Goal: Task Accomplishment & Management: Complete application form

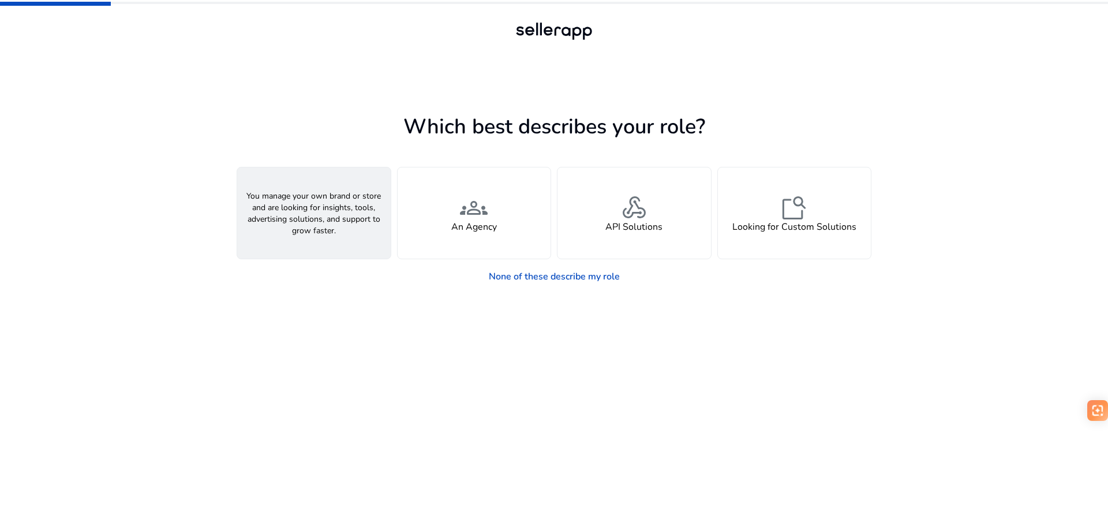
click at [350, 219] on div "person A Seller" at bounding box center [313, 212] width 153 height 91
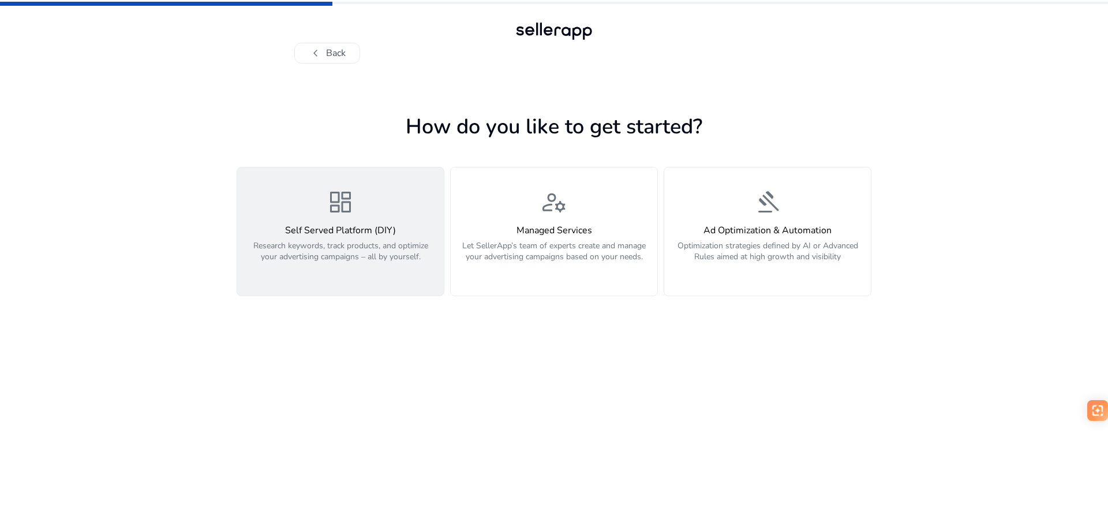
click at [360, 241] on p "Research keywords, track products, and optimize your advertising campaigns – al…" at bounding box center [340, 257] width 193 height 35
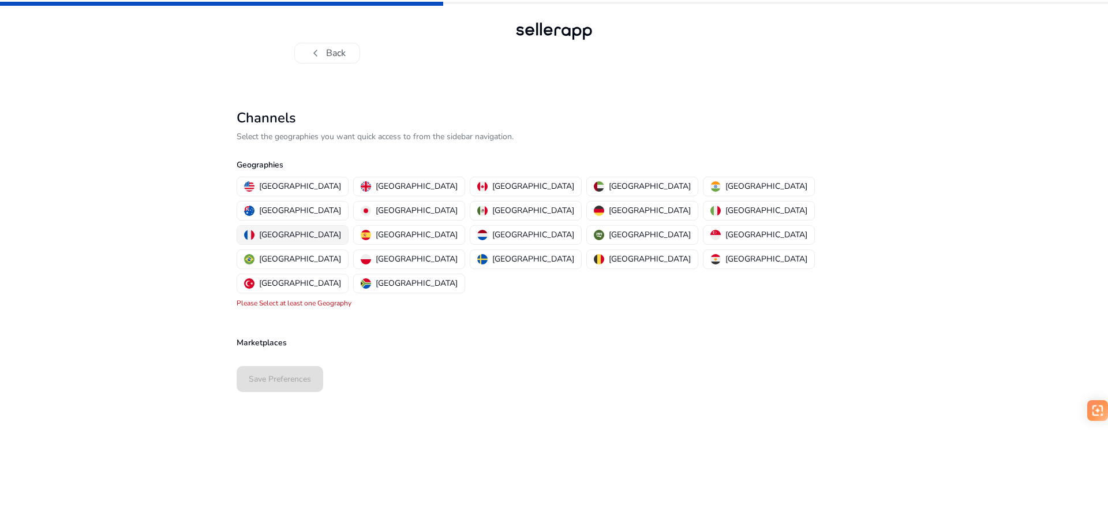
click at [341, 229] on p "[GEOGRAPHIC_DATA]" at bounding box center [300, 235] width 82 height 12
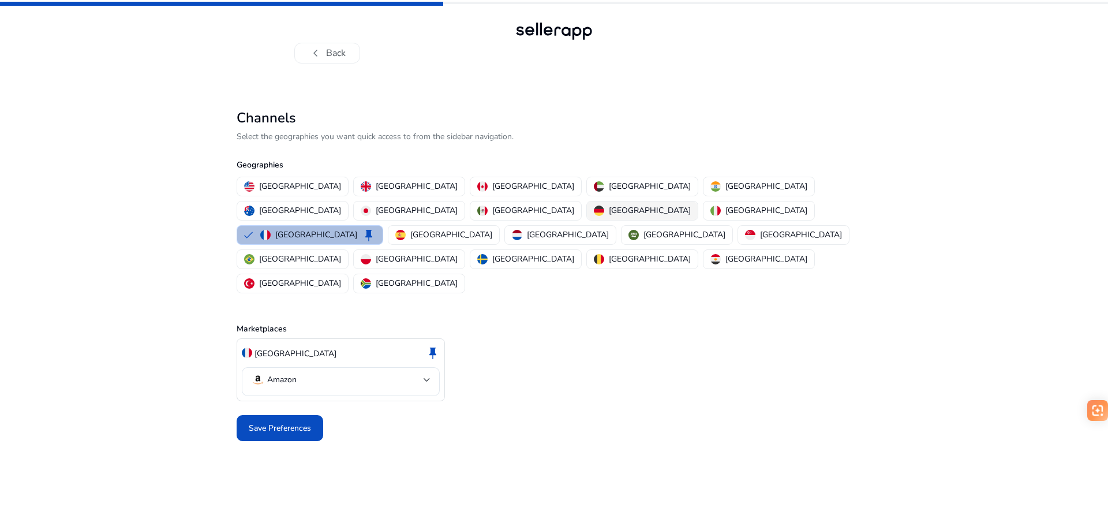
click at [609, 209] on p "[GEOGRAPHIC_DATA]" at bounding box center [650, 210] width 82 height 12
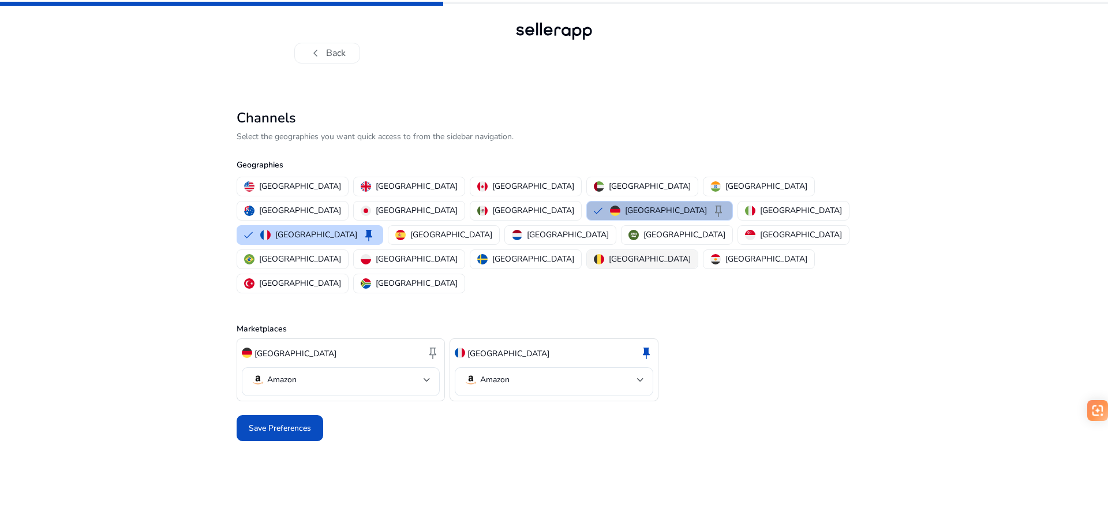
click at [609, 253] on p "[GEOGRAPHIC_DATA]" at bounding box center [650, 259] width 82 height 12
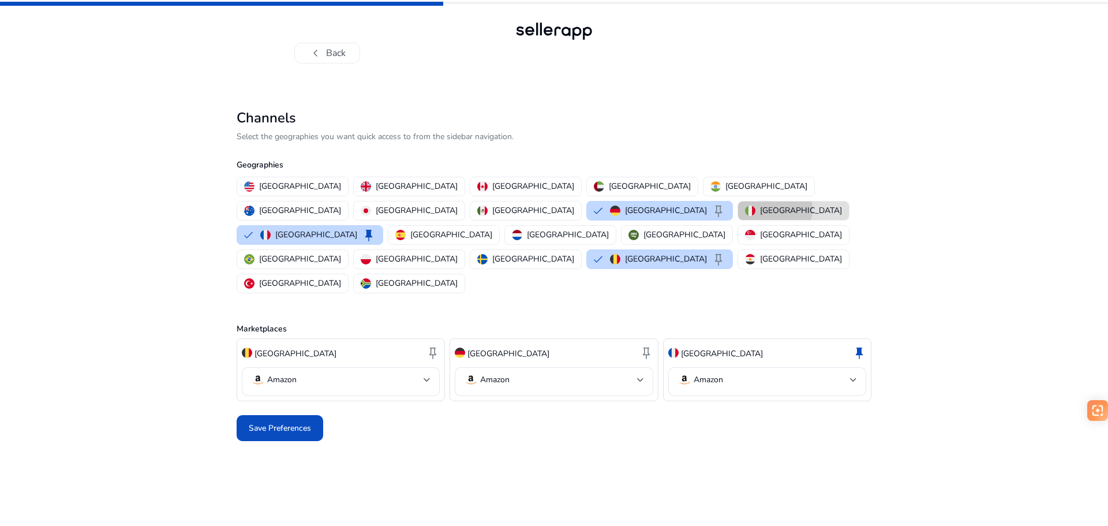
click at [760, 209] on p "[GEOGRAPHIC_DATA]" at bounding box center [801, 210] width 82 height 12
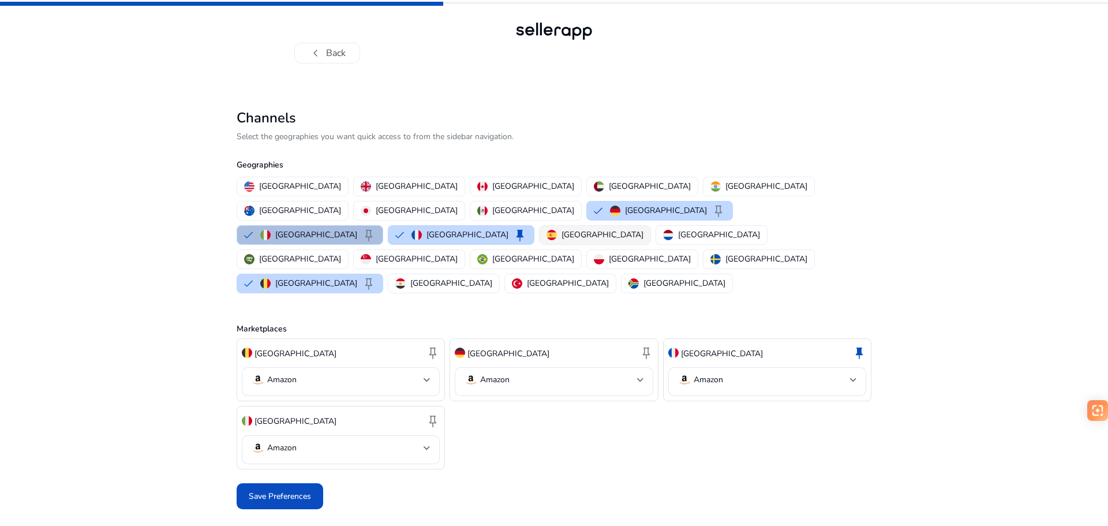
click at [561, 229] on p "[GEOGRAPHIC_DATA]" at bounding box center [602, 235] width 82 height 12
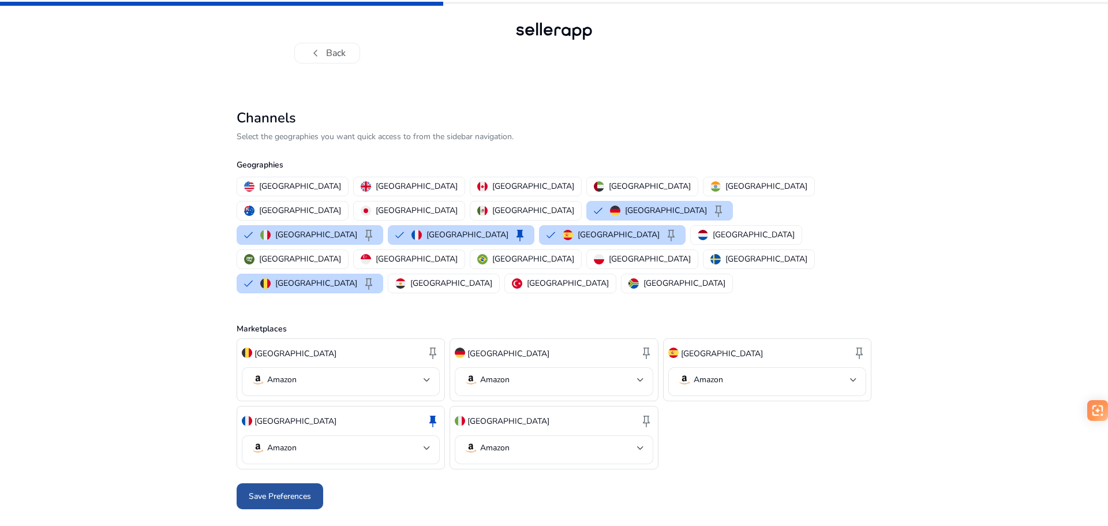
click at [276, 490] on span "Save Preferences" at bounding box center [280, 496] width 62 height 12
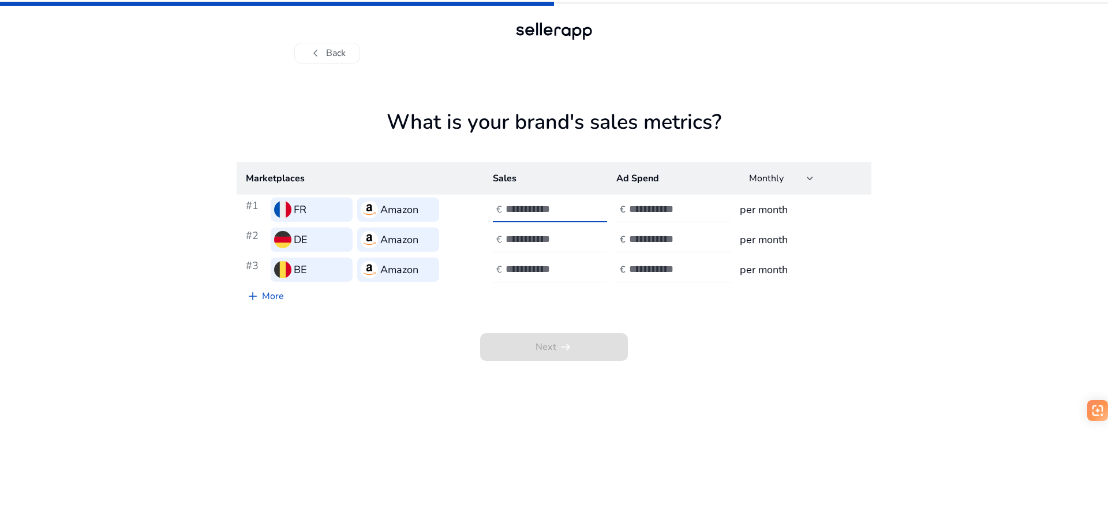
click at [526, 211] on input "number" at bounding box center [545, 209] width 78 height 13
click at [525, 215] on input "number" at bounding box center [545, 209] width 78 height 13
drag, startPoint x: 538, startPoint y: 213, endPoint x: 501, endPoint y: 210, distance: 36.5
click at [501, 210] on div "€ ****" at bounding box center [551, 209] width 117 height 25
click at [515, 210] on input "****" at bounding box center [545, 209] width 78 height 13
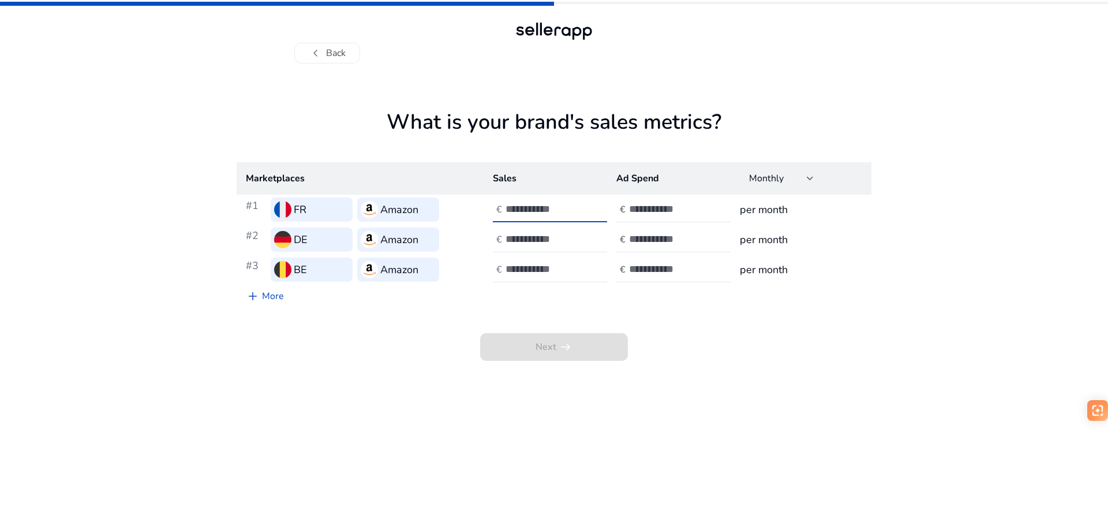
click at [515, 210] on input "****" at bounding box center [545, 209] width 78 height 13
drag, startPoint x: 536, startPoint y: 209, endPoint x: 482, endPoint y: 209, distance: 54.2
click at [482, 209] on tr "#1 FR Amazon € *** € per month" at bounding box center [554, 209] width 635 height 30
type input "***"
click at [527, 233] on input "number" at bounding box center [545, 239] width 78 height 13
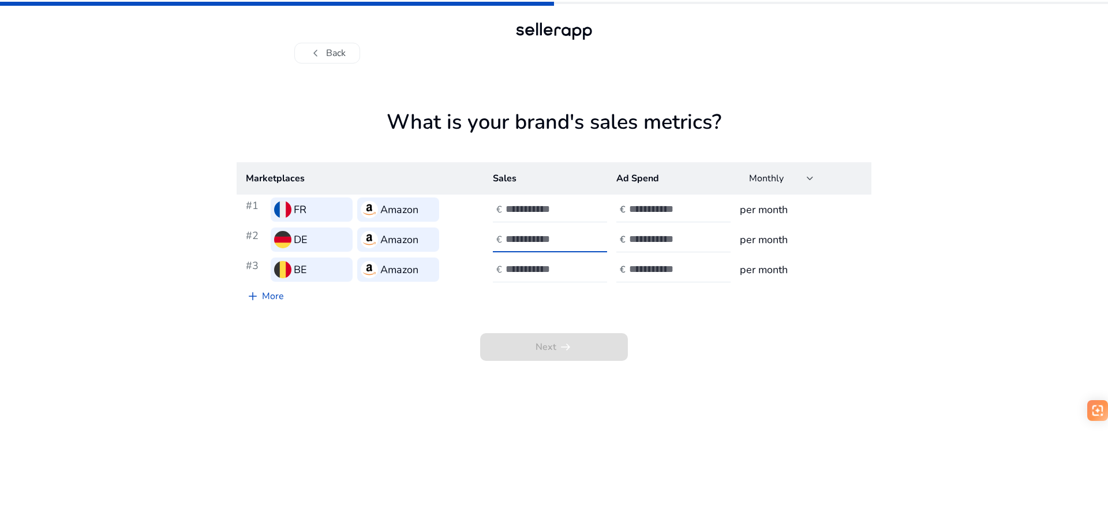
type input "***"
click at [516, 269] on input "number" at bounding box center [545, 269] width 78 height 13
type input "***"
click at [644, 207] on input "number" at bounding box center [668, 209] width 78 height 13
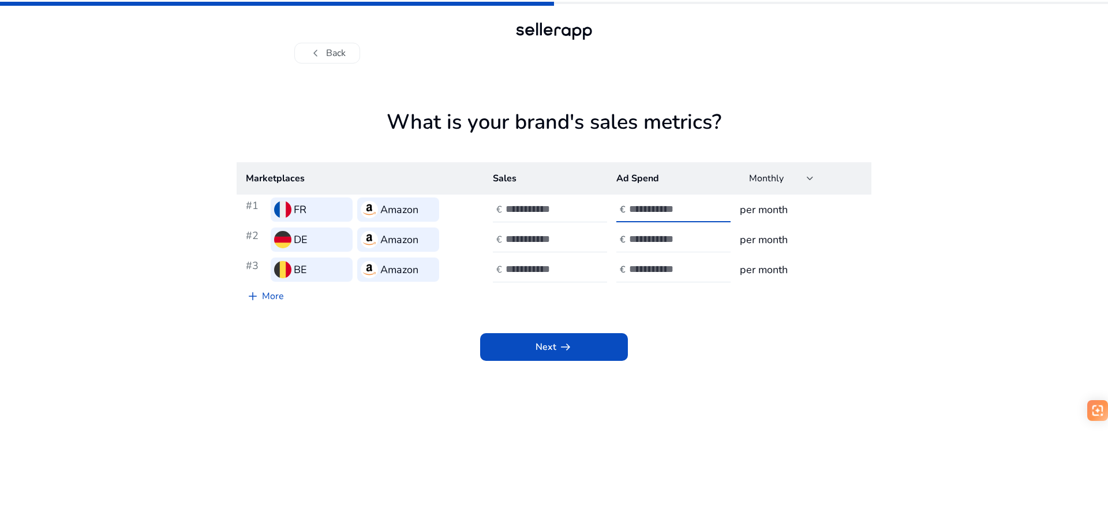
type input "***"
click at [664, 235] on input "number" at bounding box center [668, 239] width 78 height 13
type input "***"
click at [671, 276] on div at bounding box center [681, 269] width 104 height 25
click at [667, 272] on input "number" at bounding box center [668, 269] width 78 height 13
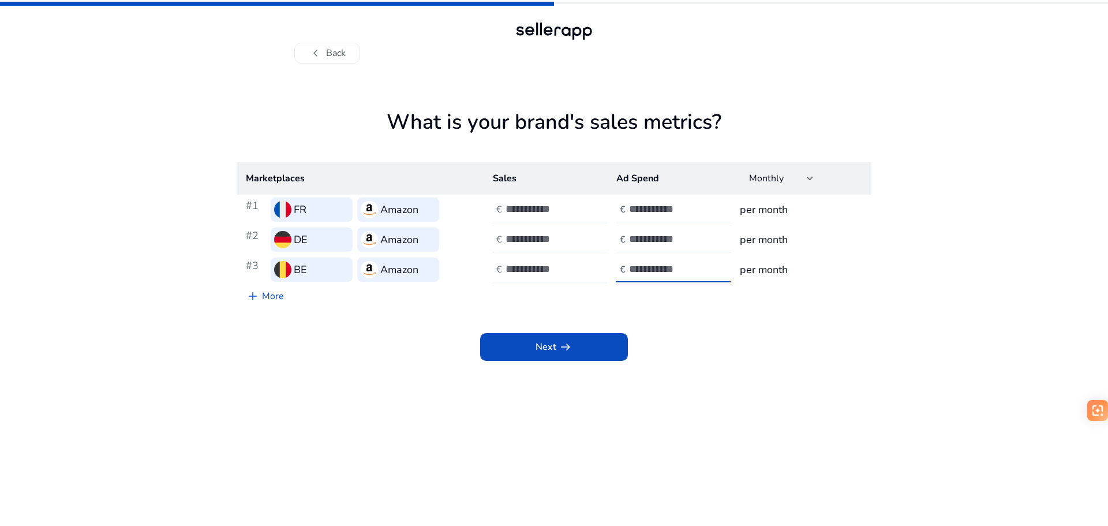
type input "***"
click at [679, 339] on div "Next arrow_right_alt" at bounding box center [554, 334] width 635 height 53
click at [553, 346] on span "Next arrow_right_alt" at bounding box center [554, 347] width 37 height 14
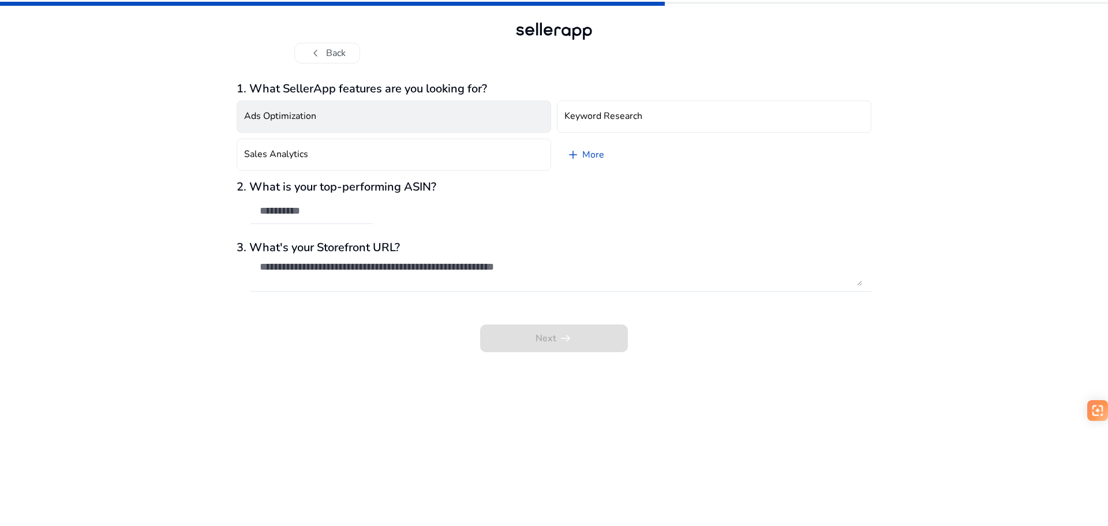
click at [305, 121] on h4 "Ads Optimization" at bounding box center [280, 116] width 72 height 11
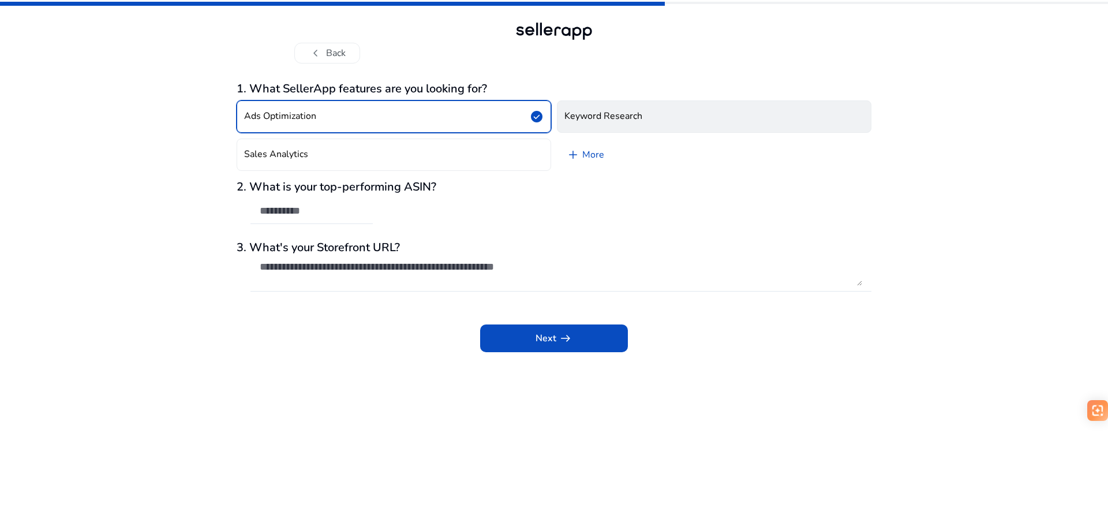
click at [627, 112] on h4 "Keyword Research" at bounding box center [603, 116] width 78 height 11
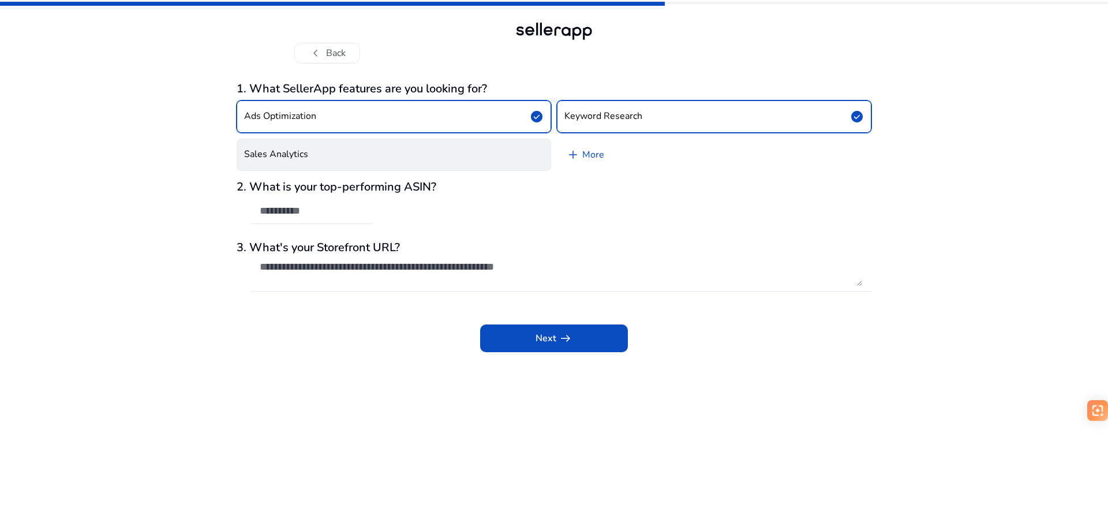
click at [385, 158] on button "Sales Analytics" at bounding box center [394, 154] width 314 height 32
click at [598, 158] on link "add More" at bounding box center [585, 154] width 57 height 32
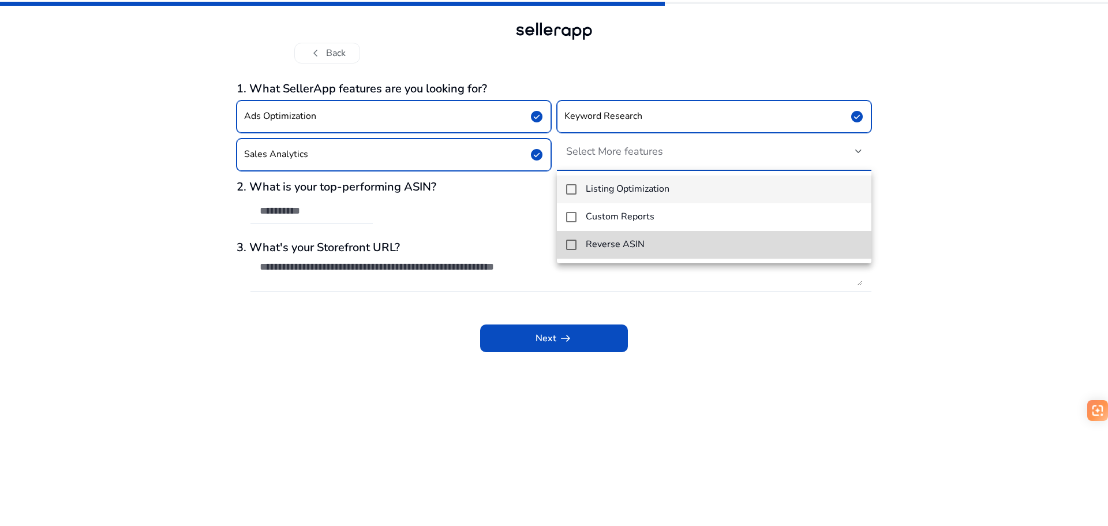
click at [629, 242] on h4 "Reverse ASIN" at bounding box center [615, 244] width 59 height 11
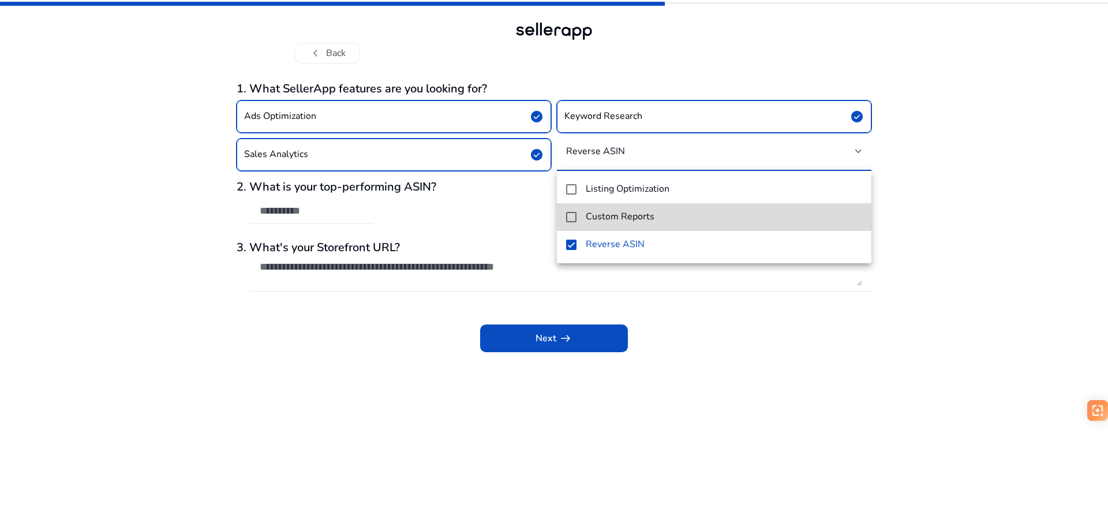
click at [605, 223] on mat-option "Custom Reports" at bounding box center [714, 217] width 314 height 28
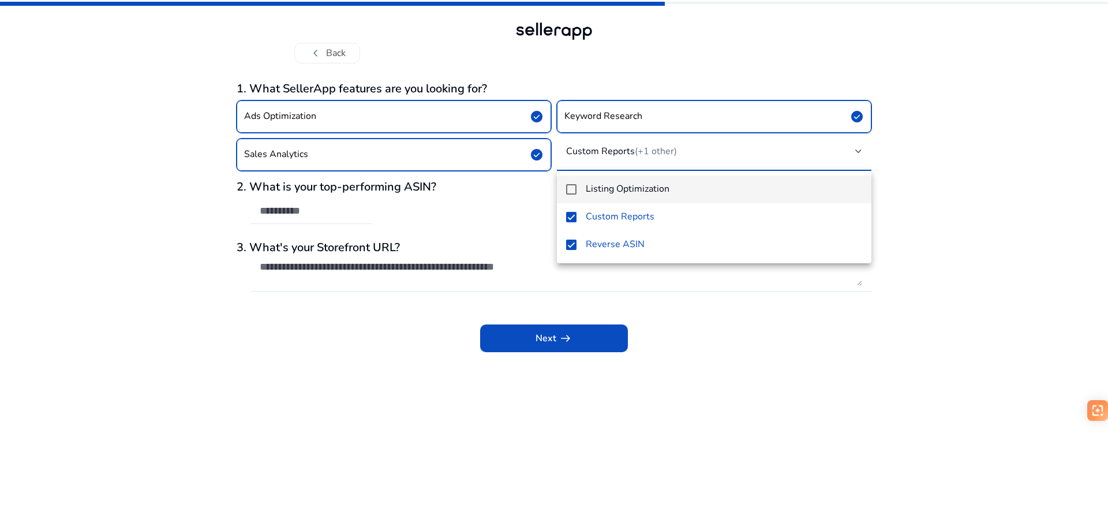
click at [587, 200] on mat-option "Listing Optimization" at bounding box center [714, 189] width 314 height 28
click at [159, 233] on div at bounding box center [554, 263] width 1108 height 526
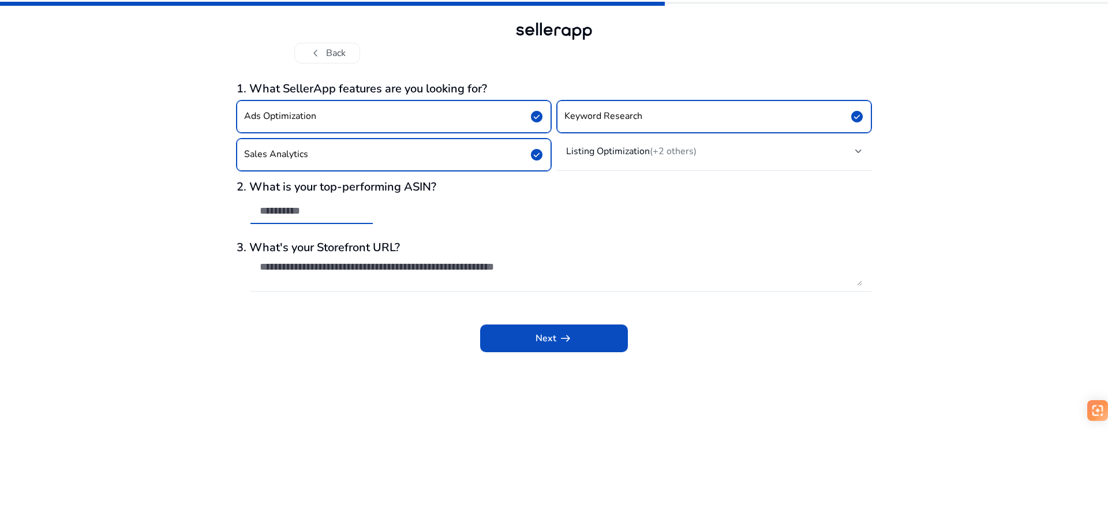
click at [278, 212] on input "text" at bounding box center [312, 210] width 104 height 13
paste input "**********"
type input "**********"
click at [289, 333] on div "Next arrow_right_alt" at bounding box center [554, 330] width 635 height 44
click at [418, 259] on div at bounding box center [561, 272] width 602 height 37
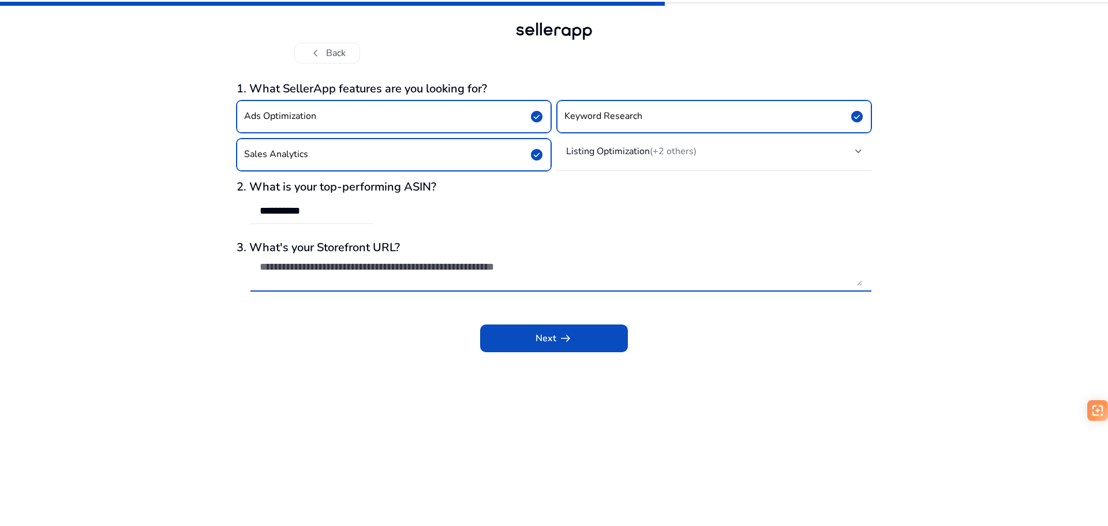
click at [420, 267] on textarea at bounding box center [561, 272] width 602 height 25
paste textarea "**********"
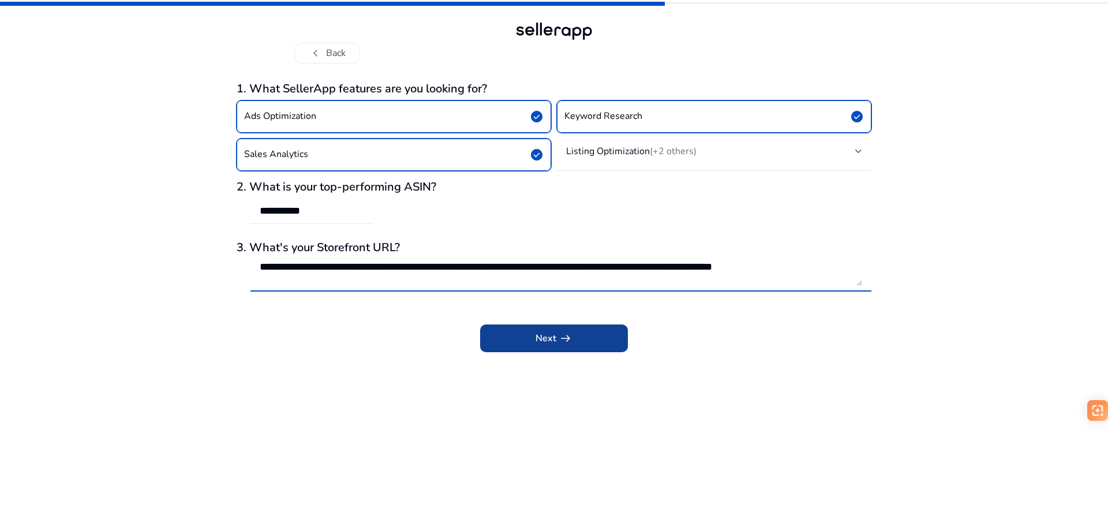
type textarea "**********"
click at [599, 337] on span at bounding box center [554, 338] width 148 height 28
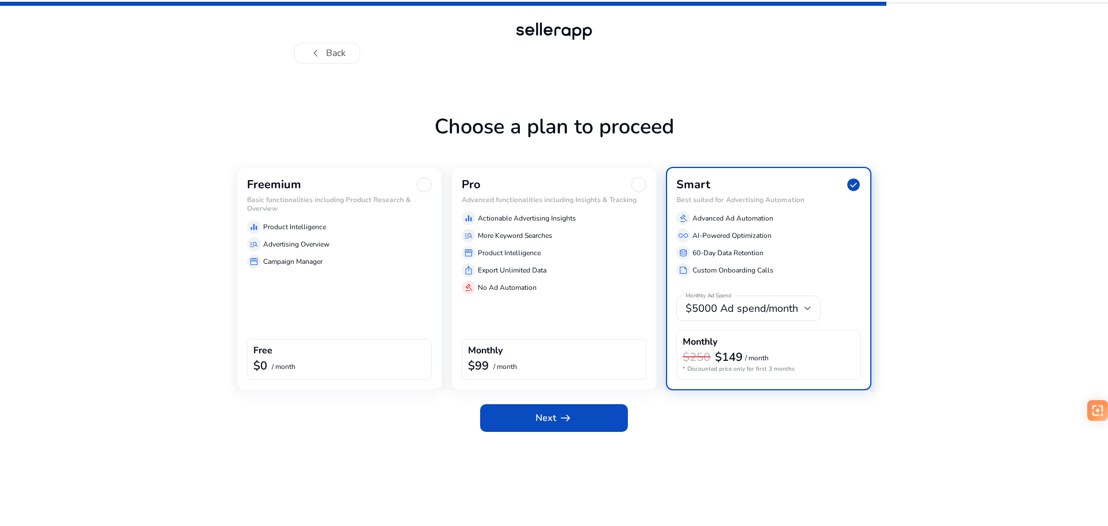
click at [362, 199] on h6 "Basic functionalities including Product Research & Overview" at bounding box center [339, 204] width 185 height 17
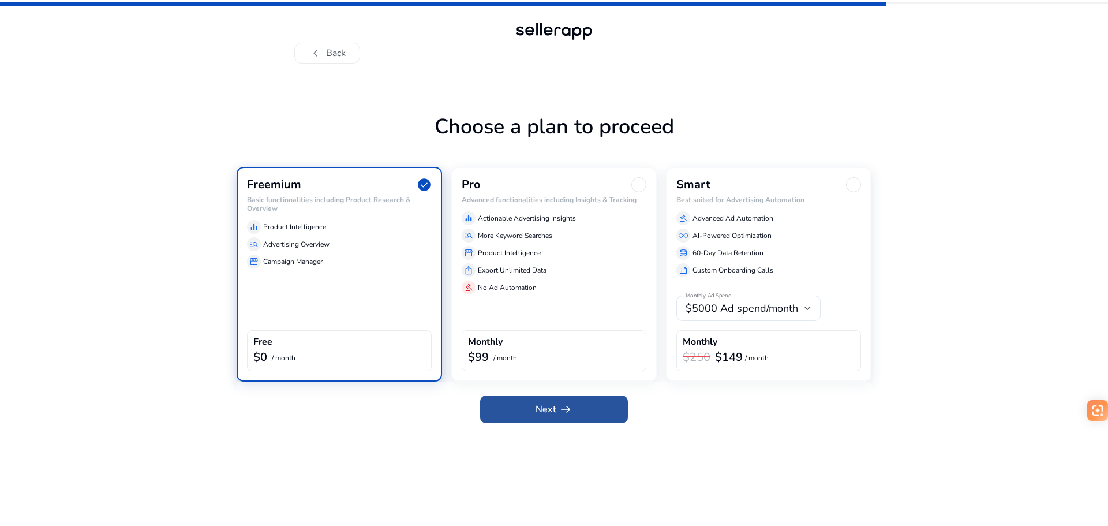
click at [555, 414] on span "Next arrow_right_alt" at bounding box center [554, 409] width 37 height 14
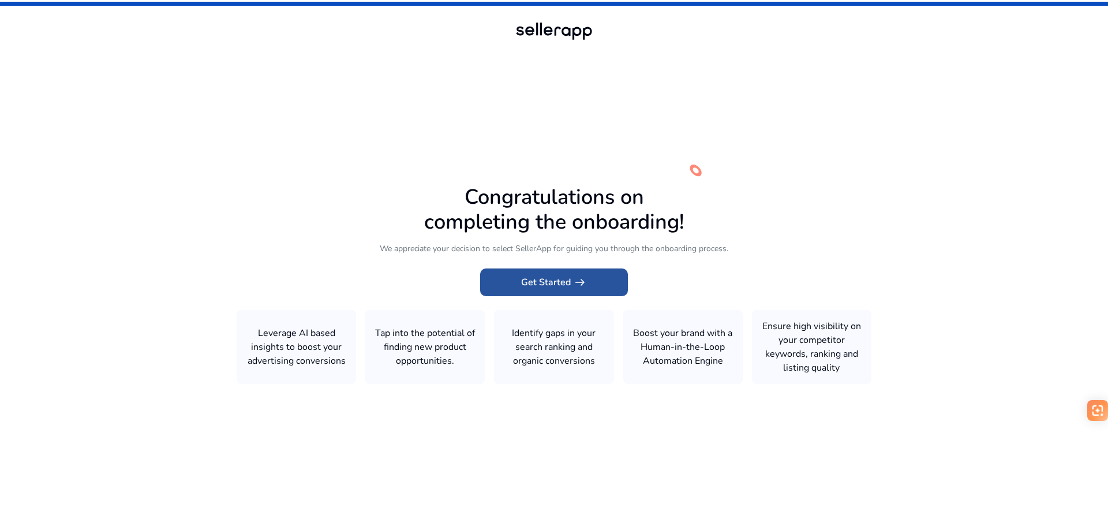
click at [539, 286] on span "Get Started arrow_right_alt" at bounding box center [554, 282] width 66 height 14
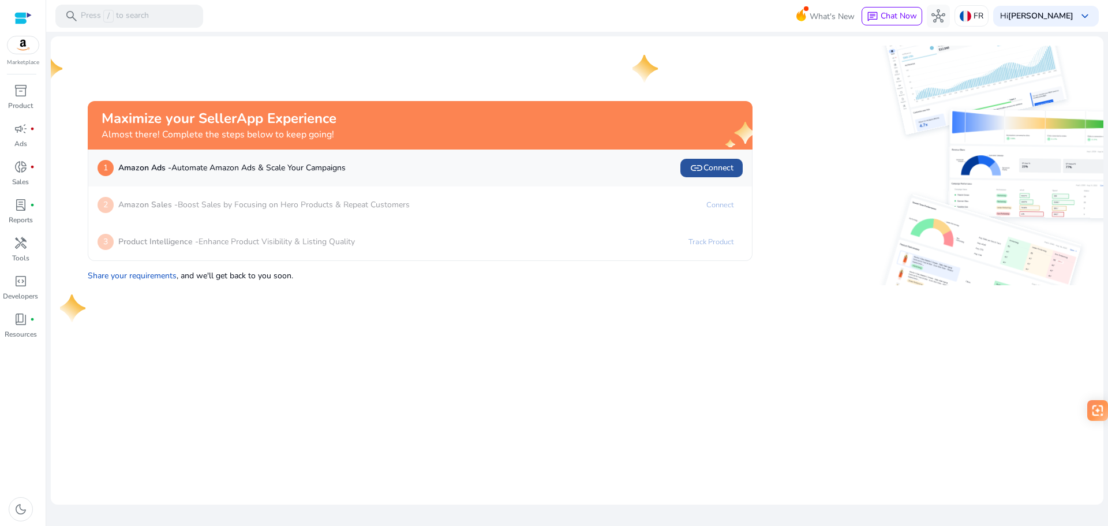
click at [730, 170] on span "link Connect" at bounding box center [712, 168] width 44 height 14
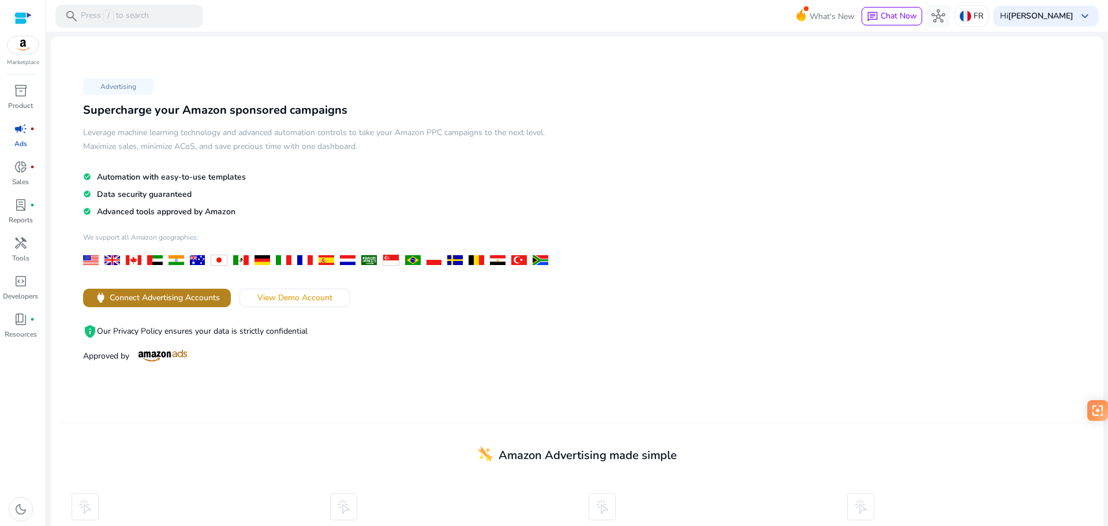
click at [194, 294] on span "Connect Advertising Accounts" at bounding box center [165, 297] width 110 height 12
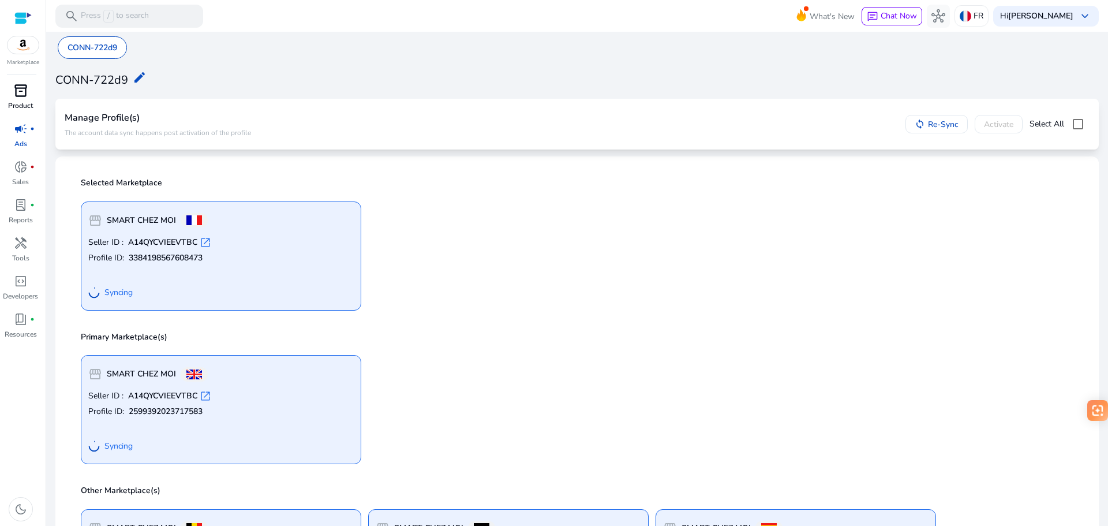
click at [24, 101] on p "Product" at bounding box center [20, 105] width 25 height 10
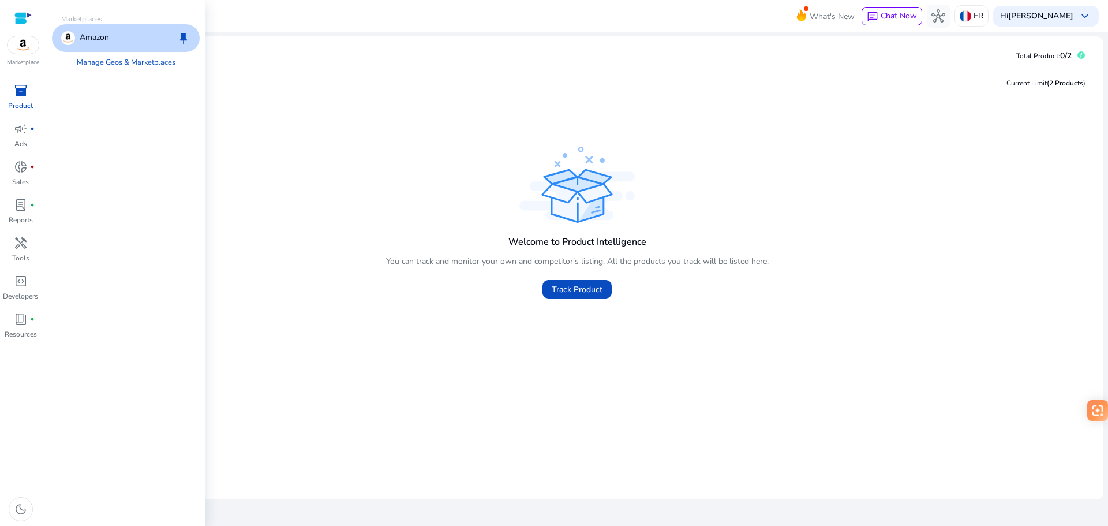
click at [24, 49] on img at bounding box center [23, 44] width 31 height 17
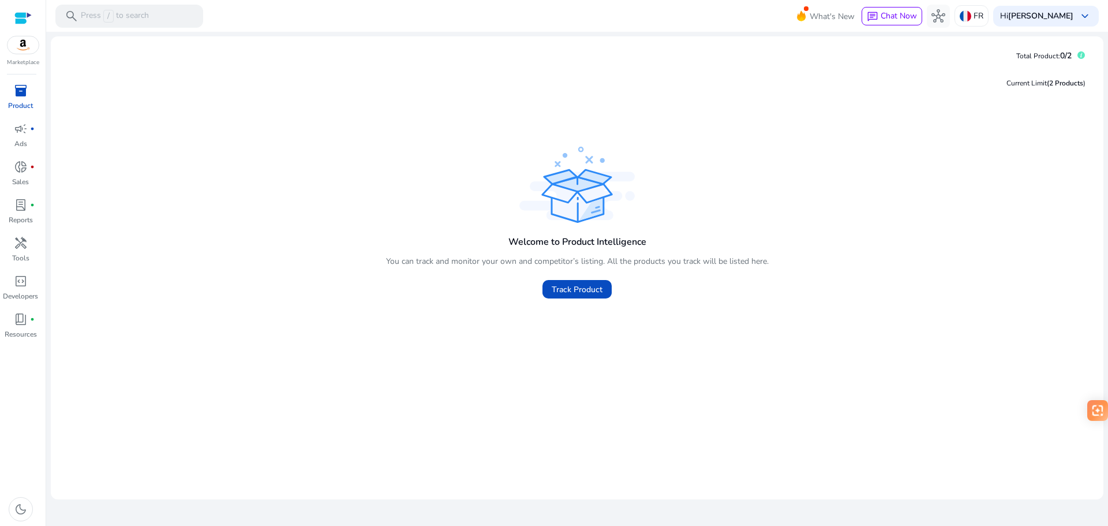
click at [24, 14] on div at bounding box center [22, 18] width 17 height 13
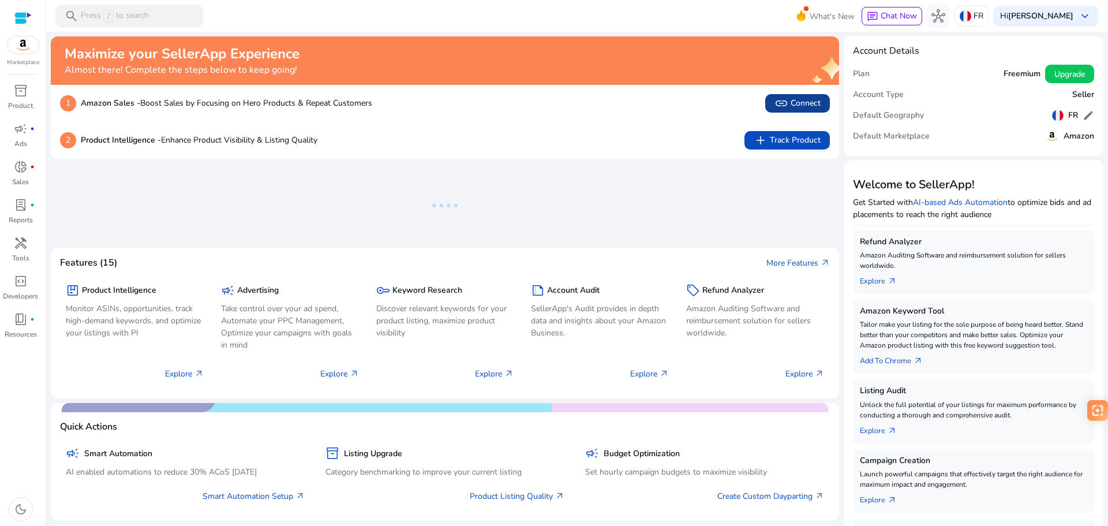
click at [792, 102] on span "link Connect" at bounding box center [797, 103] width 46 height 14
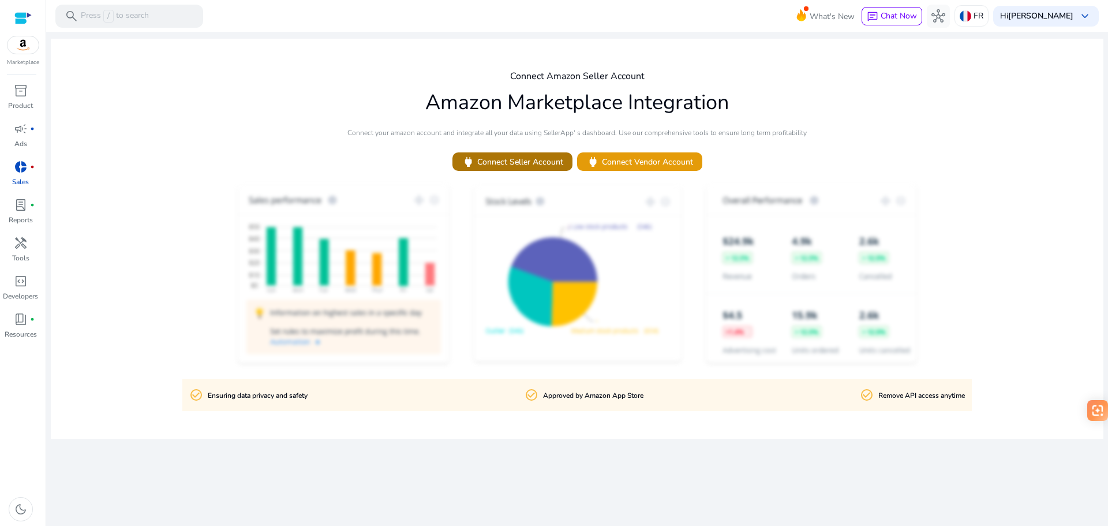
click at [488, 162] on span "power Connect Seller Account" at bounding box center [513, 161] width 102 height 13
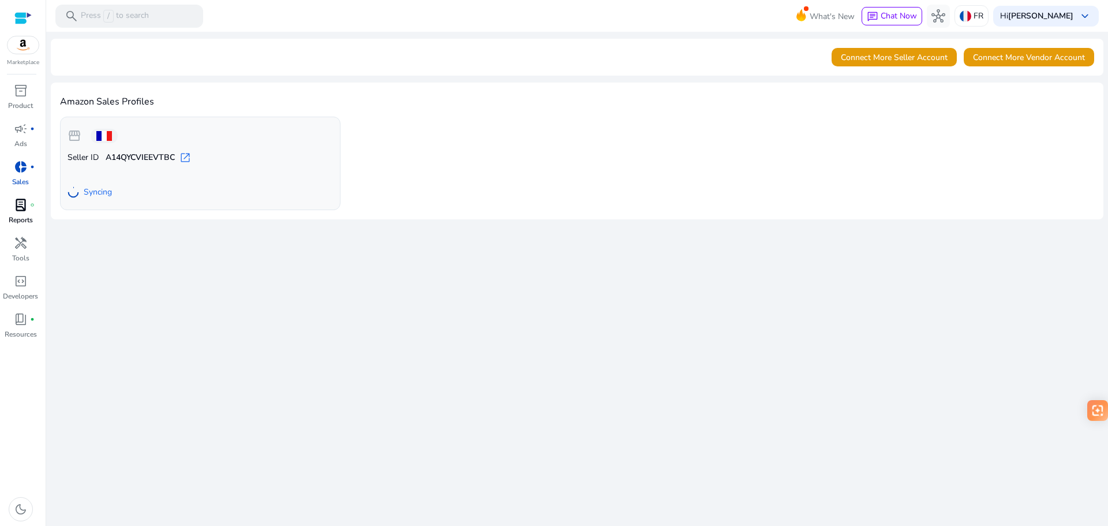
click at [25, 213] on div "lab_profile fiber_manual_record" at bounding box center [21, 205] width 32 height 18
click at [27, 104] on p "Product" at bounding box center [20, 105] width 25 height 10
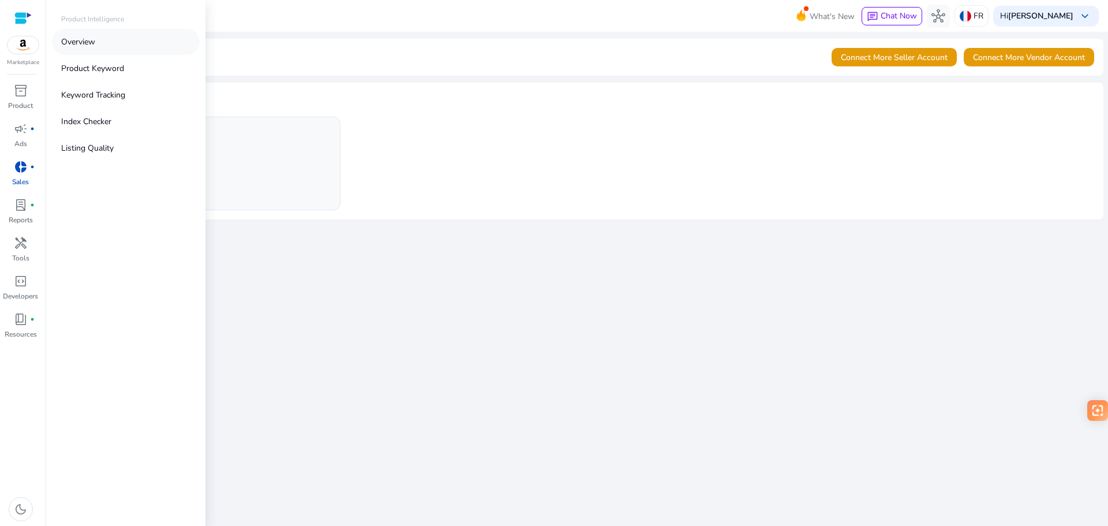
click at [101, 46] on link "Overview" at bounding box center [126, 42] width 148 height 26
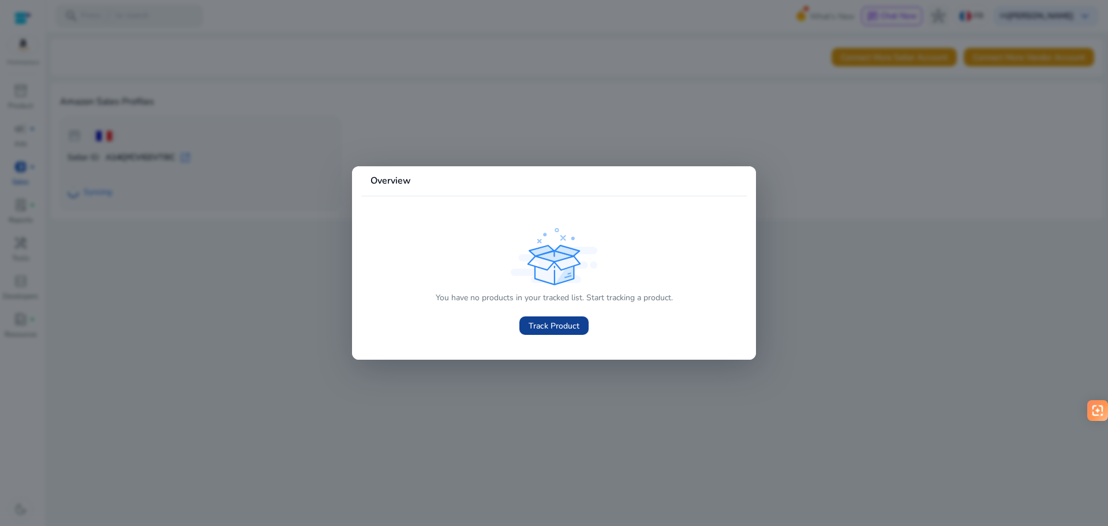
click at [541, 325] on span "Track Product" at bounding box center [554, 326] width 51 height 12
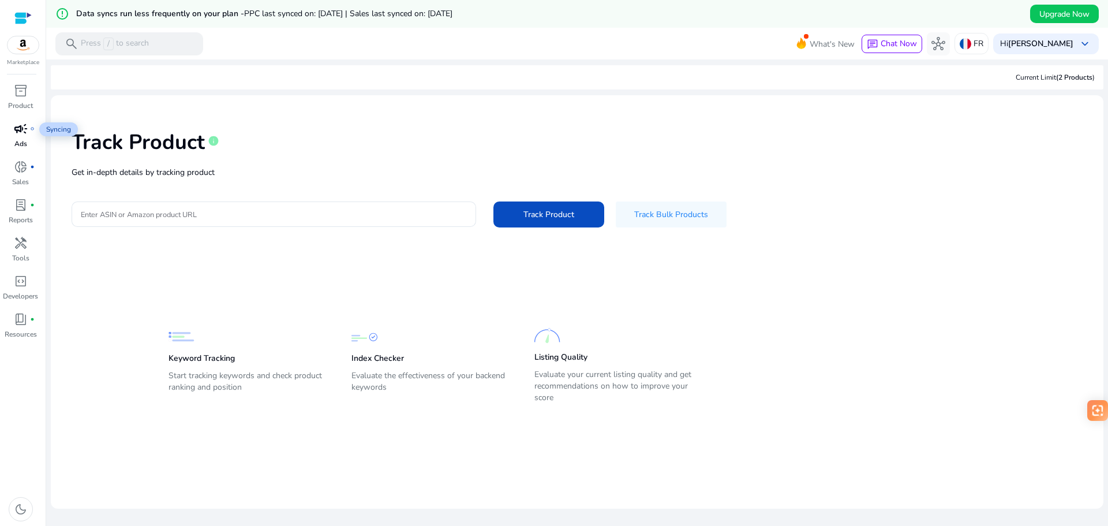
click at [25, 134] on span "campaign" at bounding box center [21, 129] width 14 height 14
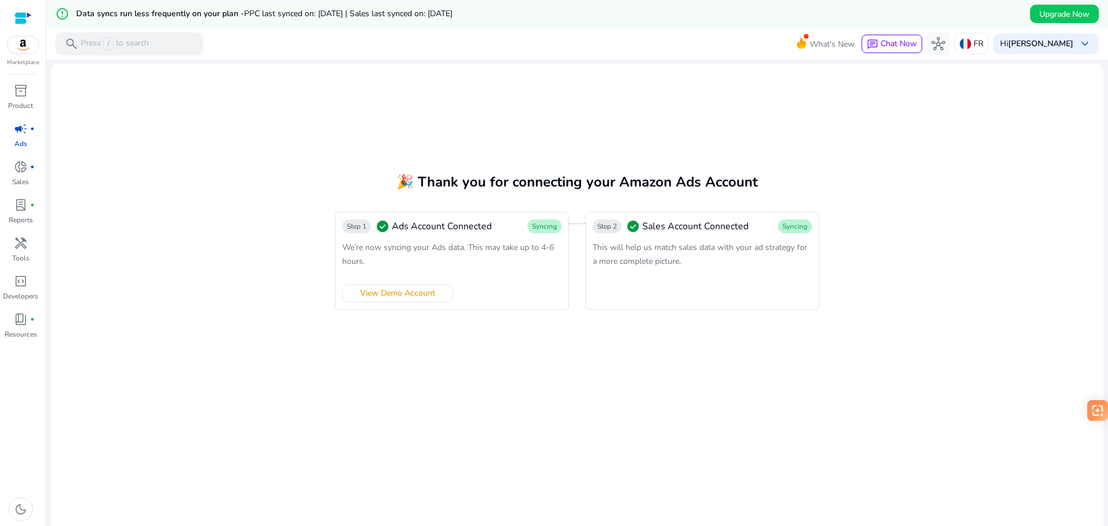
click at [17, 46] on img at bounding box center [23, 44] width 31 height 17
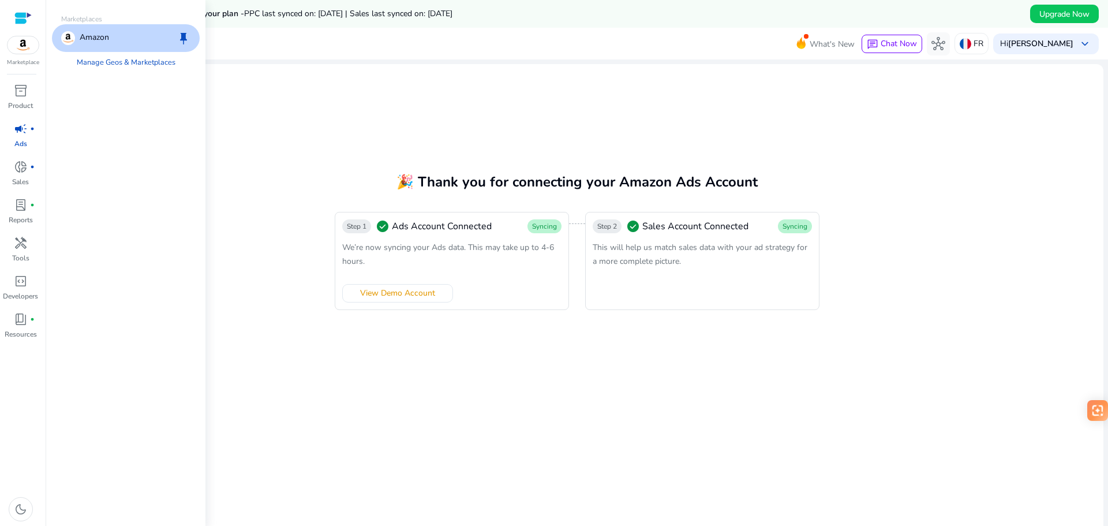
click at [25, 20] on div at bounding box center [22, 18] width 17 height 13
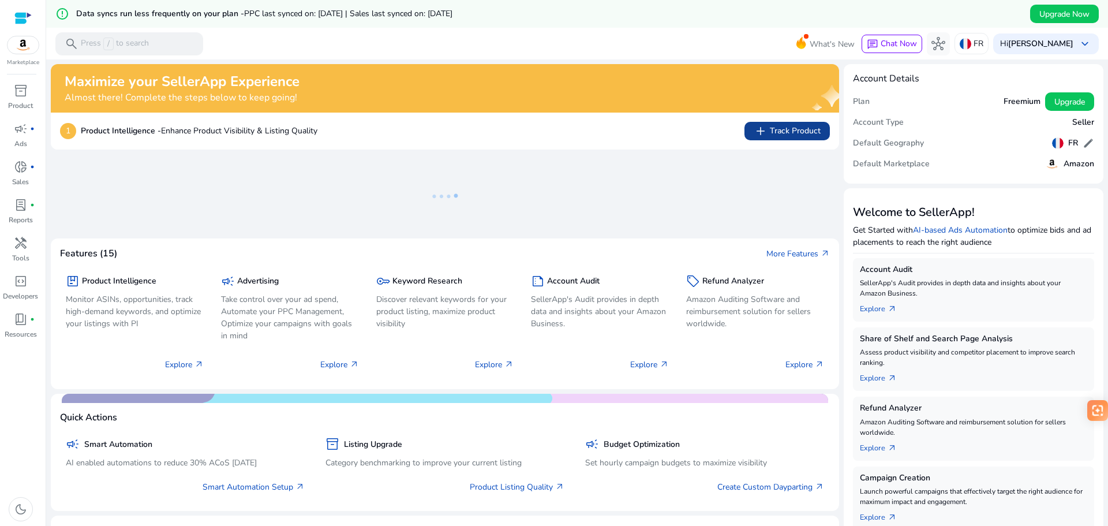
click at [809, 132] on span "add Track Product" at bounding box center [787, 131] width 67 height 14
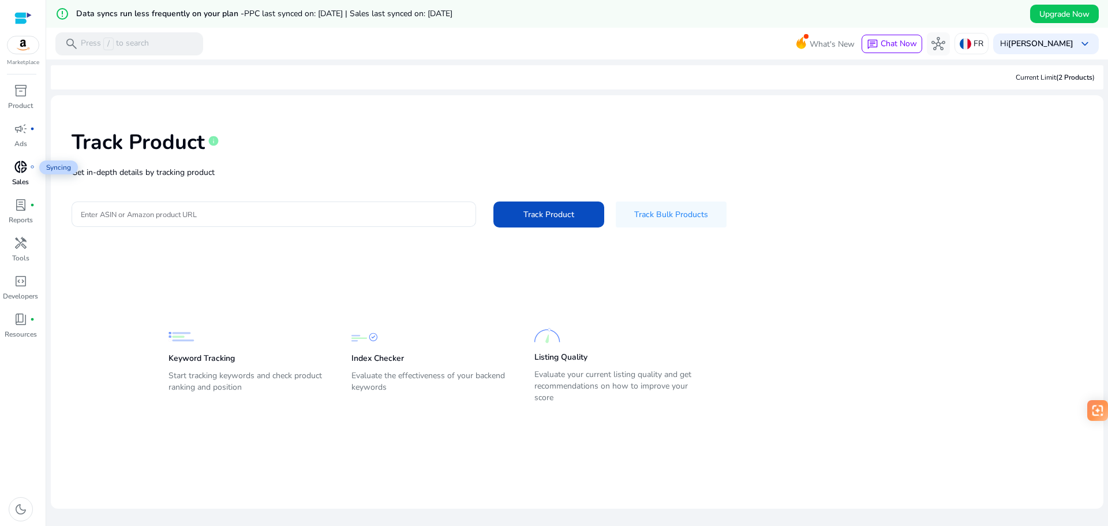
click at [19, 170] on span "donut_small" at bounding box center [21, 167] width 14 height 14
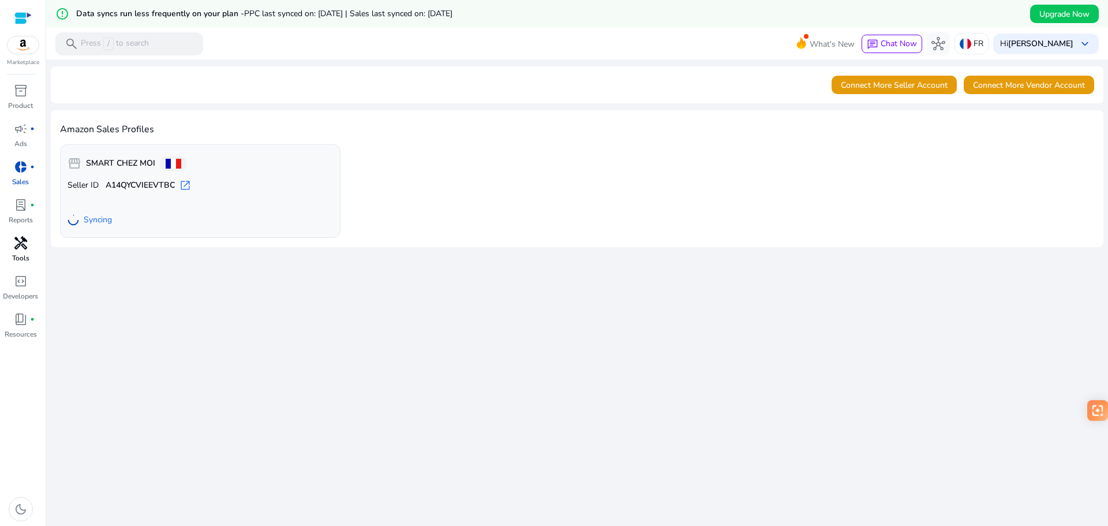
click at [20, 238] on span "handyman" at bounding box center [21, 243] width 14 height 14
click at [116, 219] on span "Go to Overview" at bounding box center [105, 219] width 57 height 12
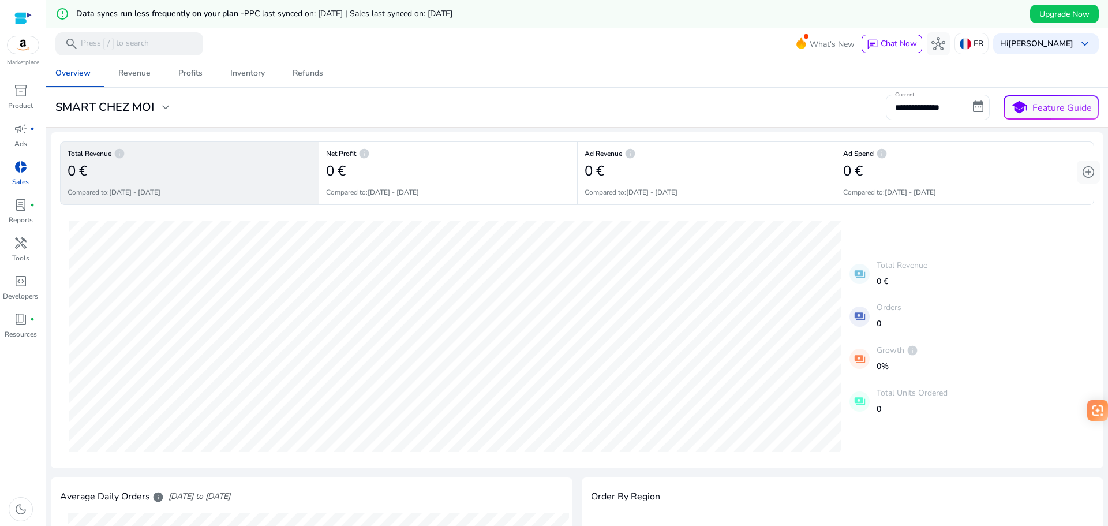
click at [923, 111] on input "**********" at bounding box center [938, 107] width 104 height 25
select select "*"
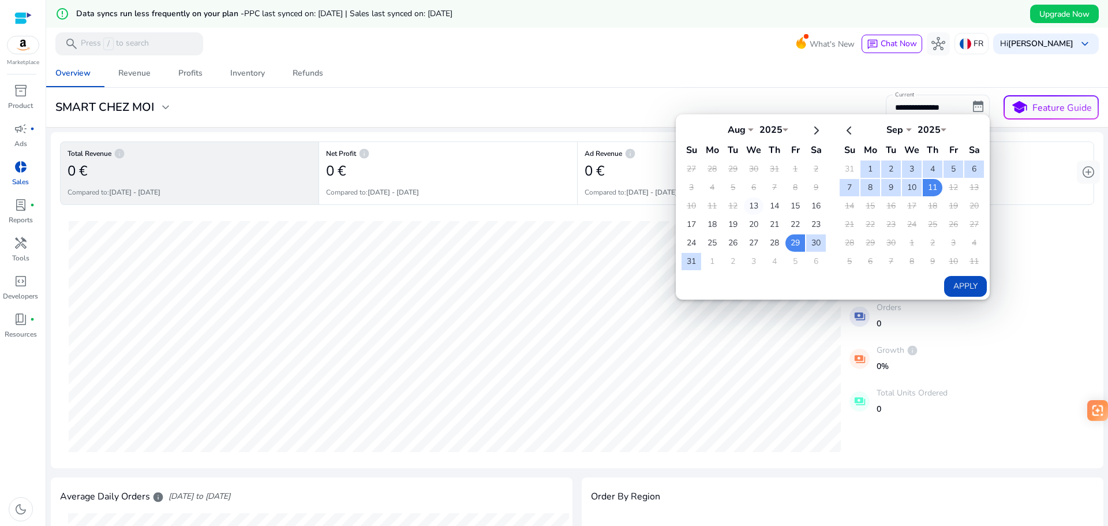
click at [747, 208] on td "13" at bounding box center [754, 205] width 20 height 17
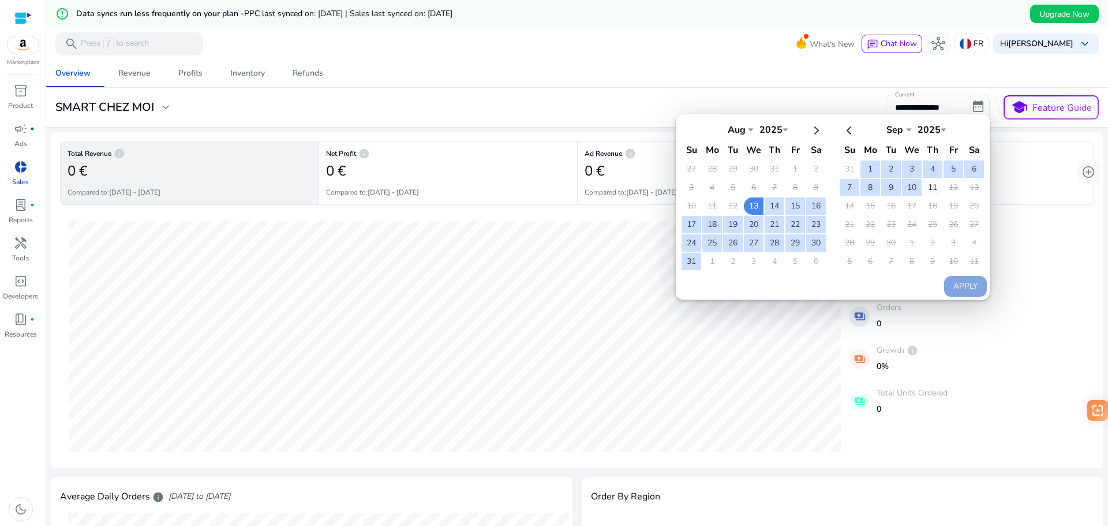
click at [930, 184] on td "11" at bounding box center [933, 187] width 20 height 17
click at [968, 288] on button "Apply" at bounding box center [965, 286] width 43 height 21
type input "**********"
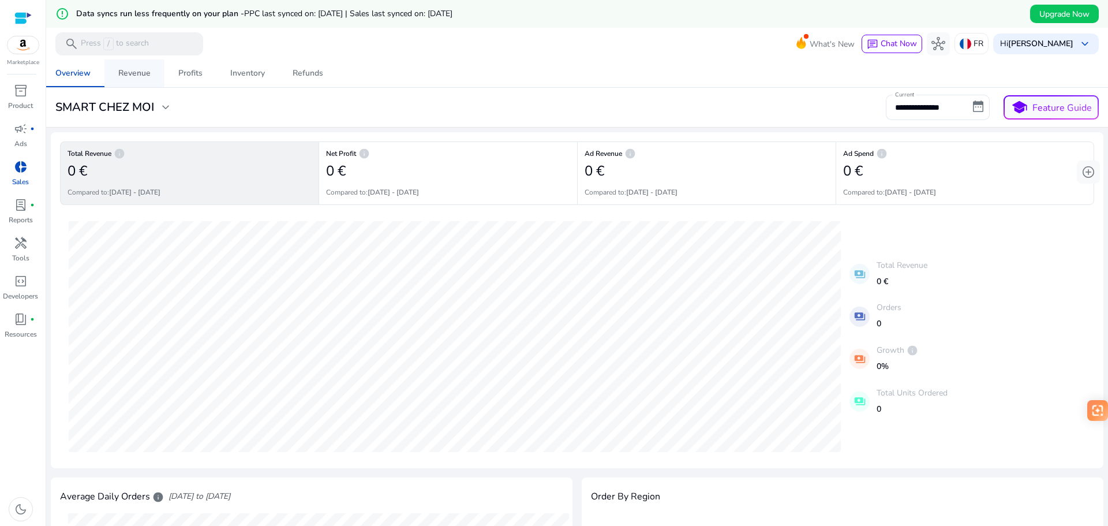
click at [147, 73] on div "Revenue" at bounding box center [134, 73] width 32 height 8
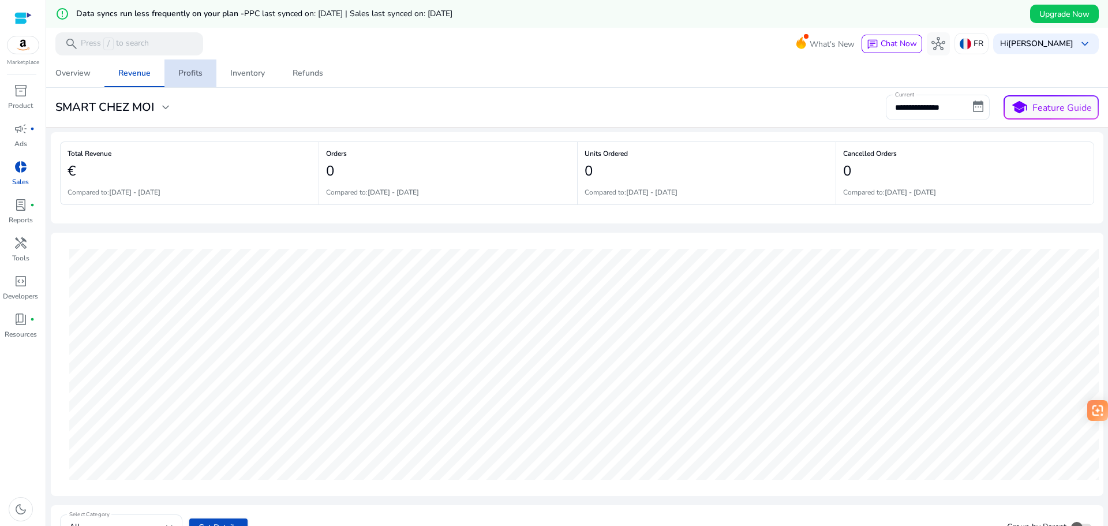
click at [185, 76] on div "Profits" at bounding box center [190, 73] width 24 height 8
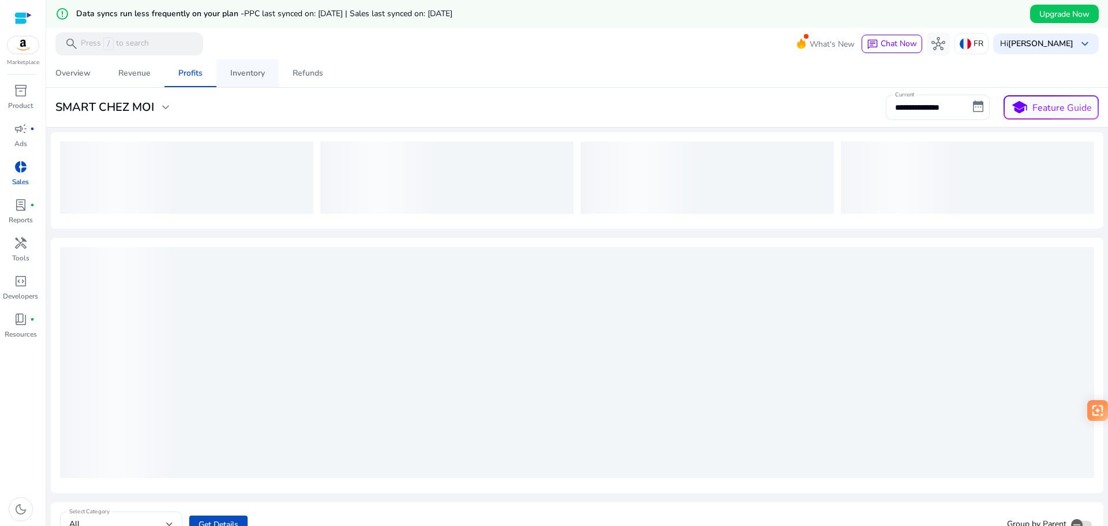
click at [249, 75] on div "Inventory" at bounding box center [247, 73] width 35 height 8
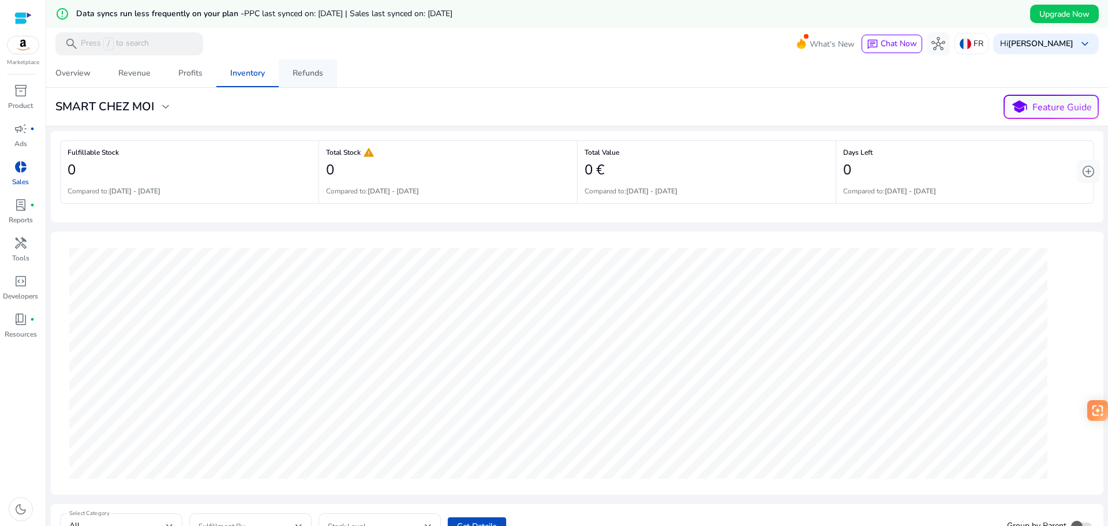
click at [320, 77] on div "Refunds" at bounding box center [308, 73] width 31 height 8
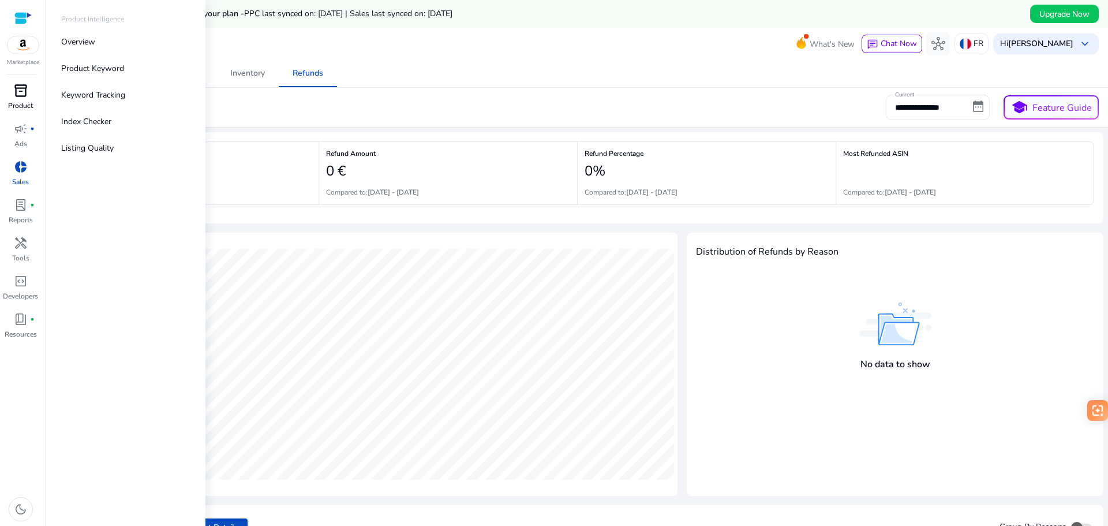
click at [26, 98] on span "inventory_2" at bounding box center [21, 91] width 14 height 14
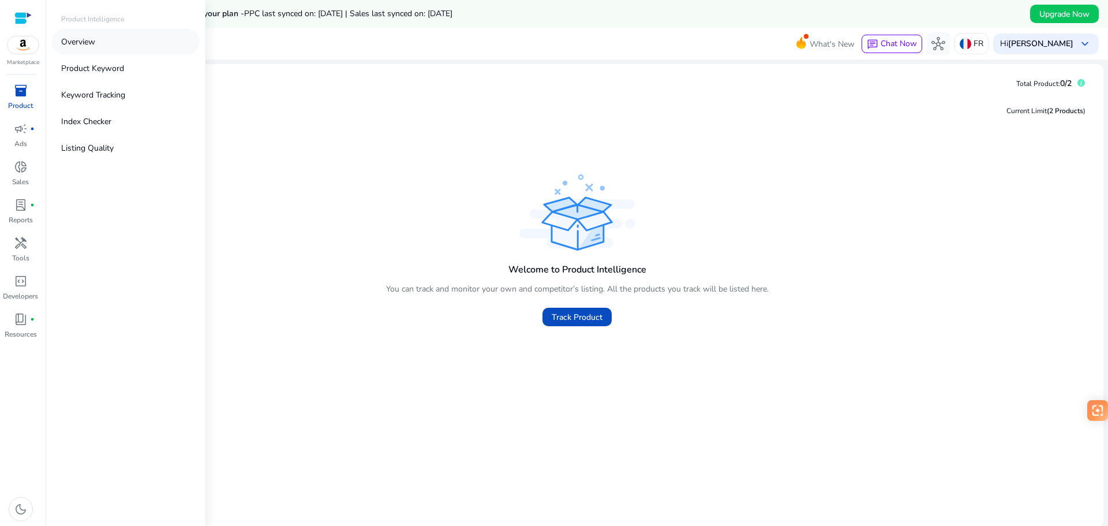
click at [87, 44] on p "Overview" at bounding box center [78, 42] width 34 height 12
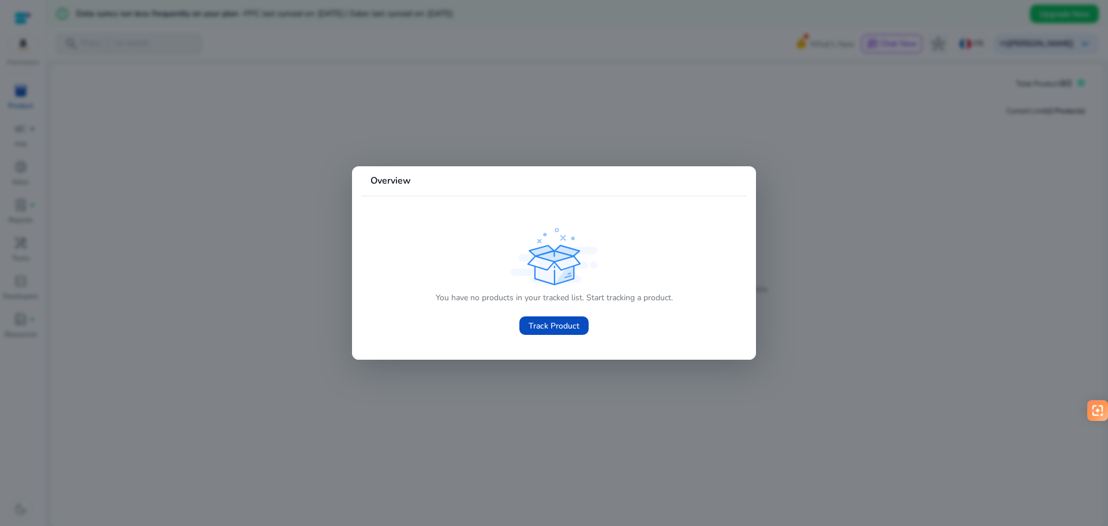
click at [560, 138] on div at bounding box center [554, 263] width 1108 height 526
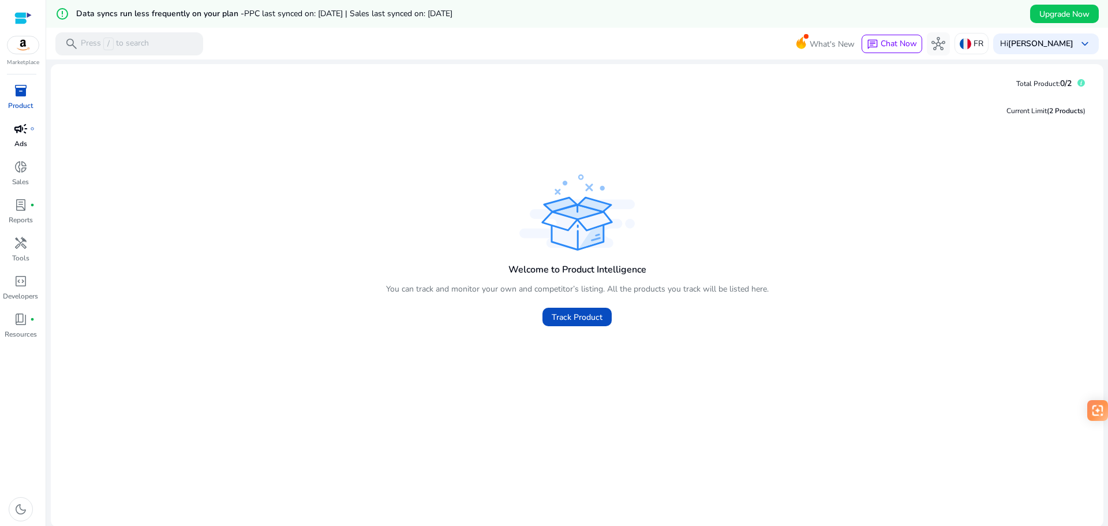
click at [21, 137] on div "campaign fiber_manual_record" at bounding box center [21, 128] width 32 height 18
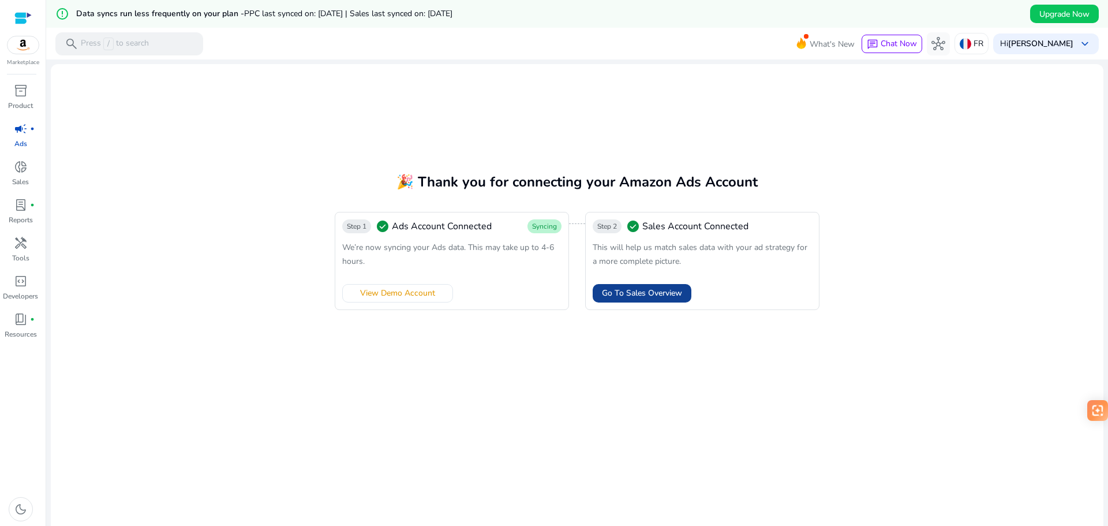
click at [636, 294] on span "Go To Sales Overview" at bounding box center [642, 293] width 80 height 12
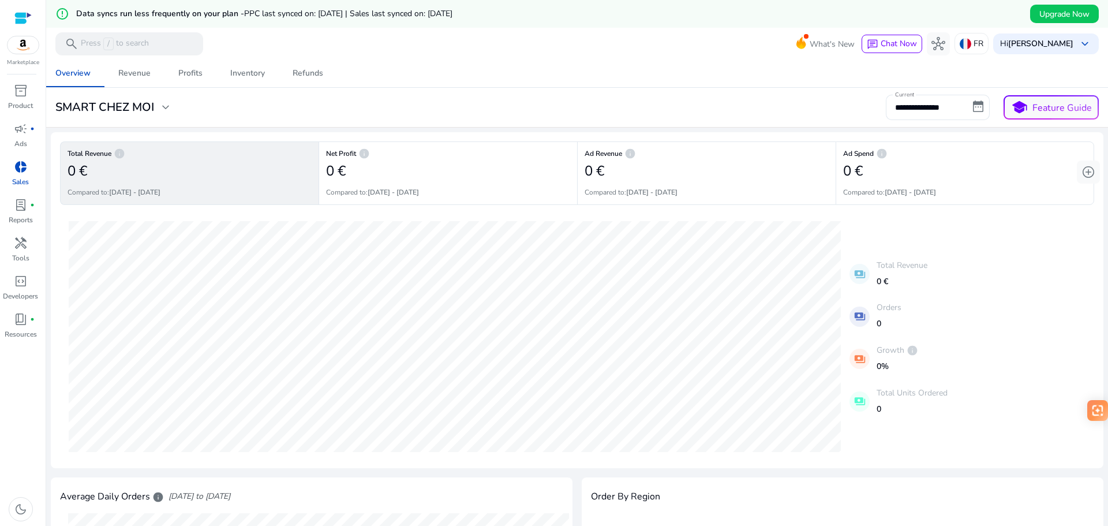
click at [18, 23] on div at bounding box center [22, 18] width 17 height 13
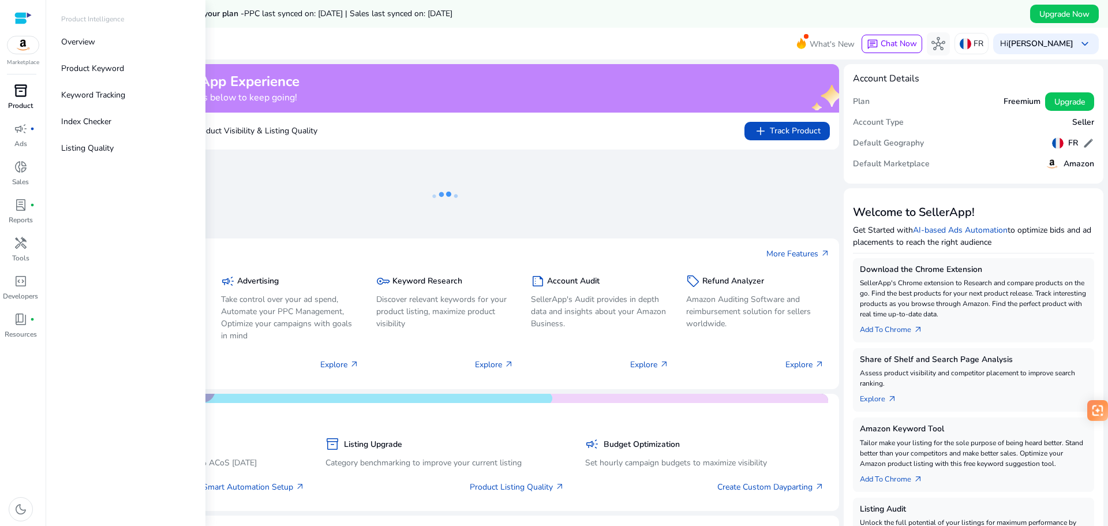
click at [16, 90] on span "inventory_2" at bounding box center [21, 91] width 14 height 14
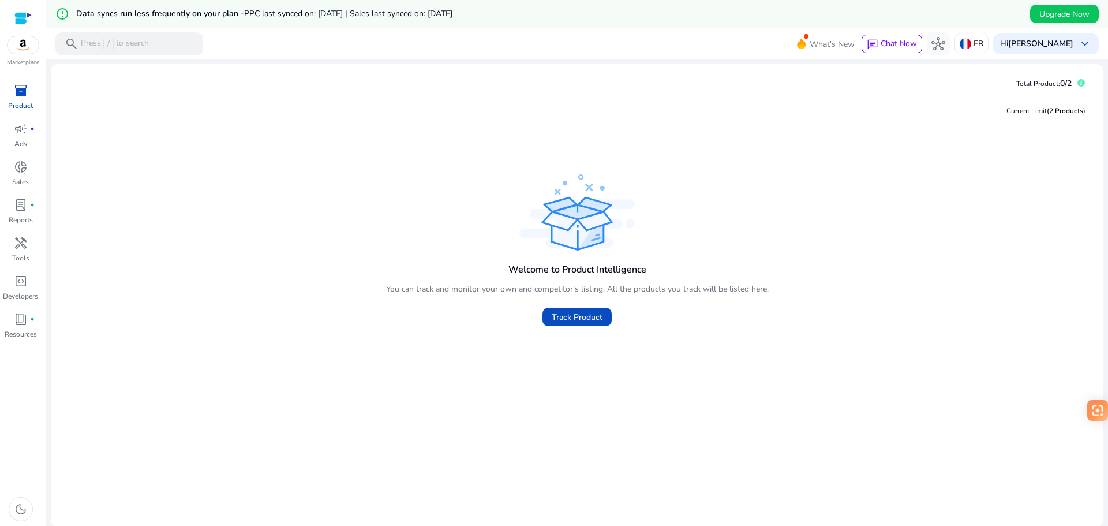
click at [27, 53] on img at bounding box center [23, 44] width 31 height 17
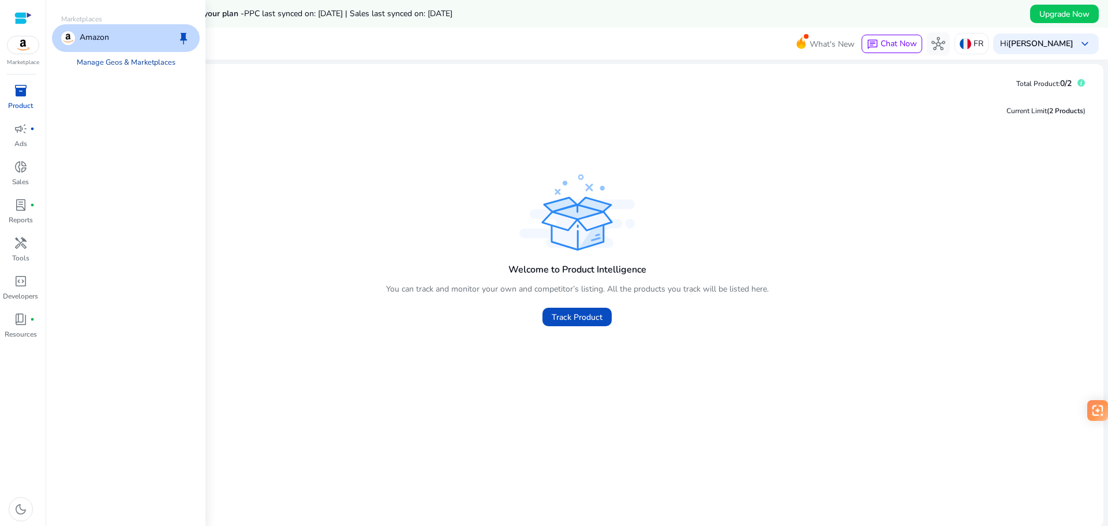
click at [132, 67] on link "Manage Geos & Marketplaces" at bounding box center [126, 62] width 117 height 21
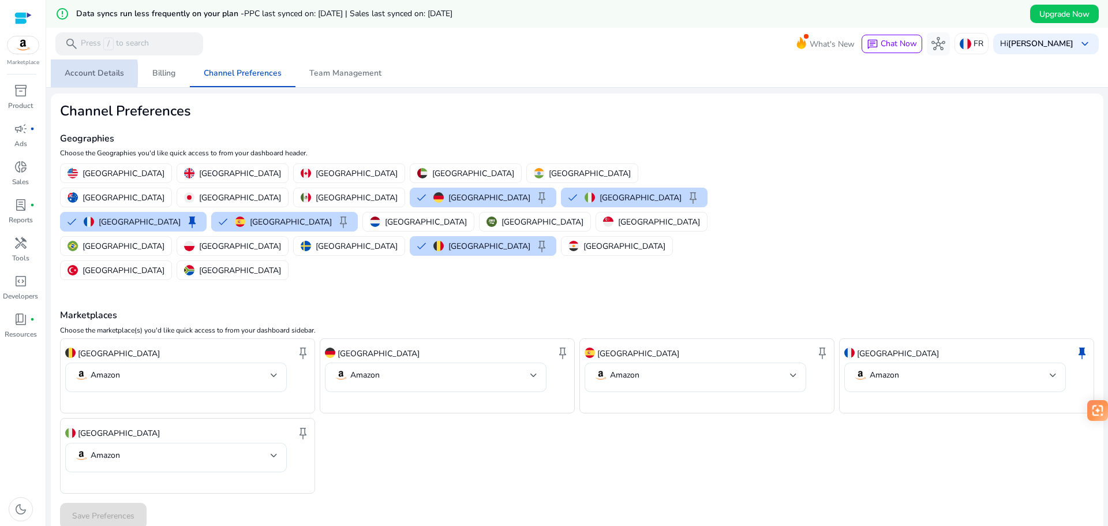
click at [72, 74] on span "Account Details" at bounding box center [94, 73] width 59 height 8
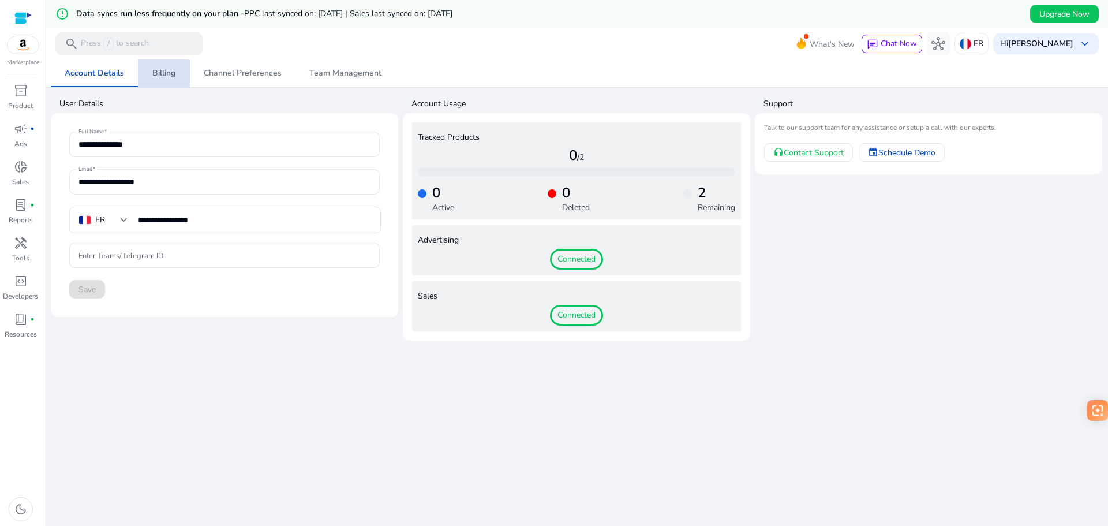
click at [165, 73] on span "Billing" at bounding box center [163, 73] width 23 height 8
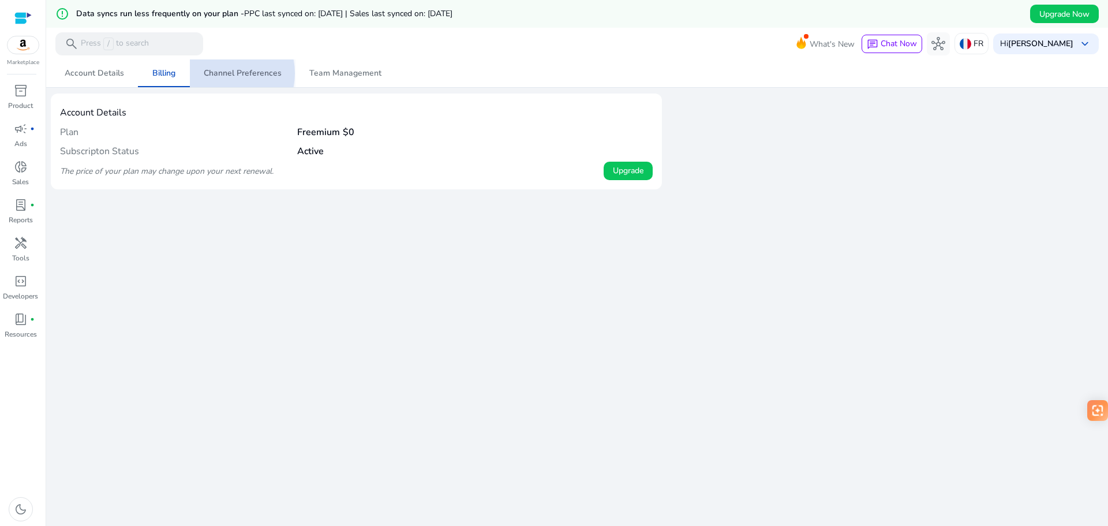
click at [224, 73] on span "Channel Preferences" at bounding box center [243, 73] width 78 height 8
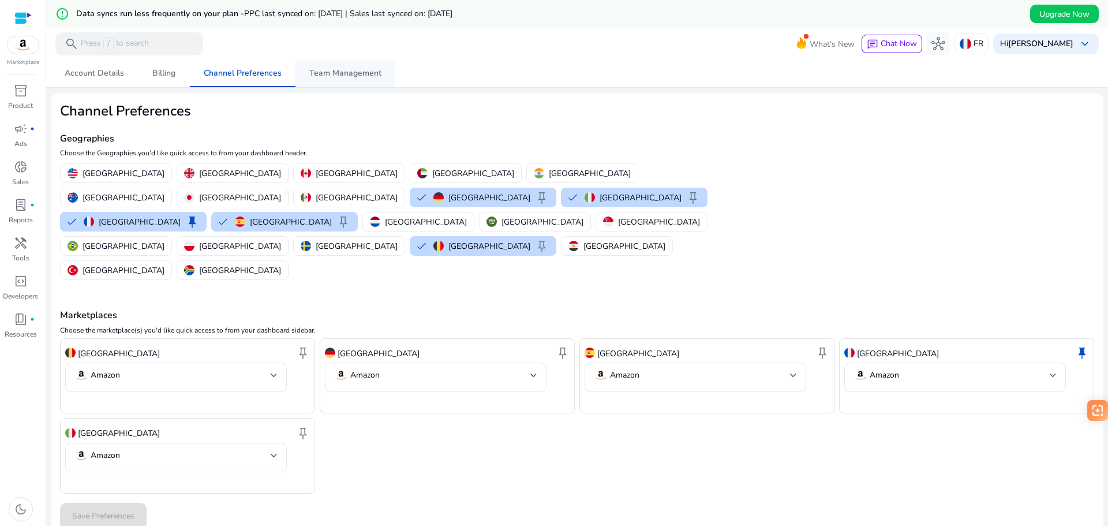
click at [342, 73] on span "Team Management" at bounding box center [345, 73] width 72 height 8
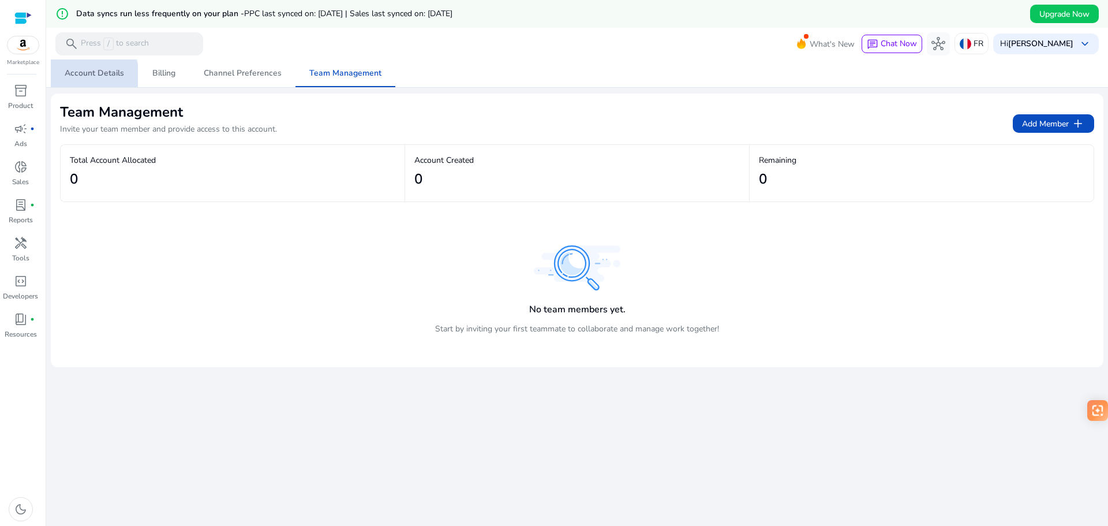
click at [87, 77] on span "Account Details" at bounding box center [94, 73] width 59 height 8
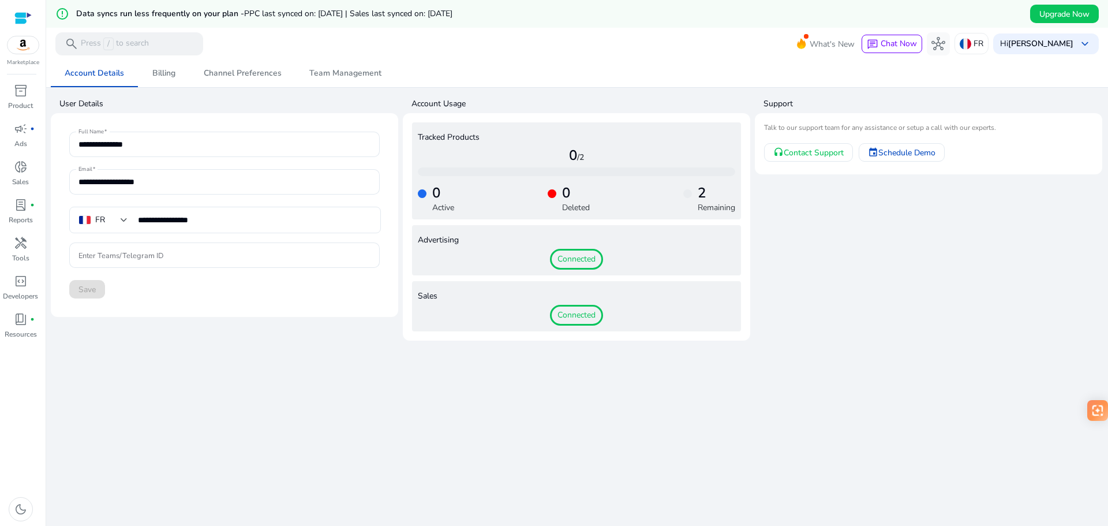
click at [23, 46] on img at bounding box center [23, 44] width 31 height 17
click at [26, 16] on div at bounding box center [22, 18] width 17 height 13
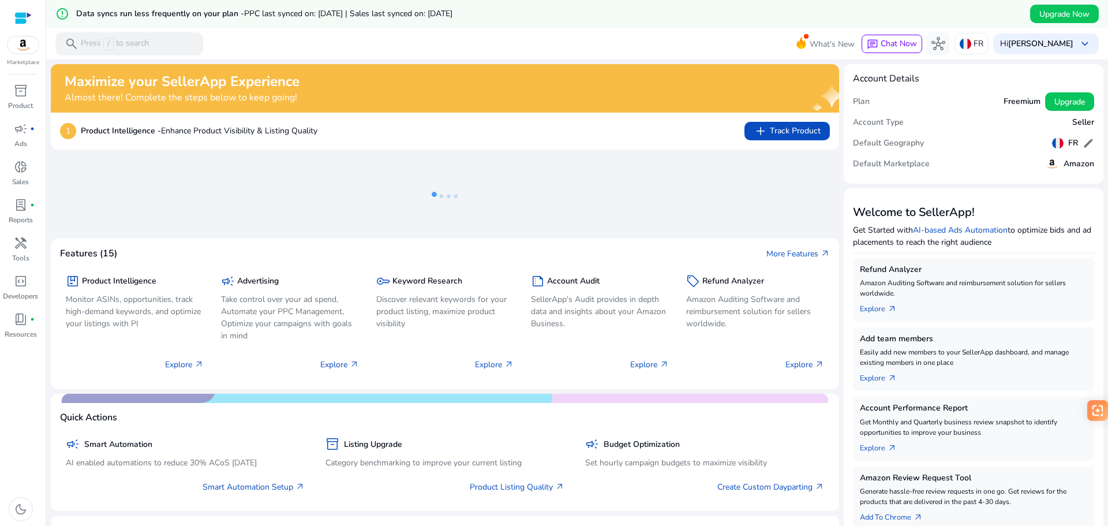
click at [24, 50] on img at bounding box center [23, 44] width 31 height 17
click at [27, 99] on div "inventory_2" at bounding box center [21, 90] width 32 height 18
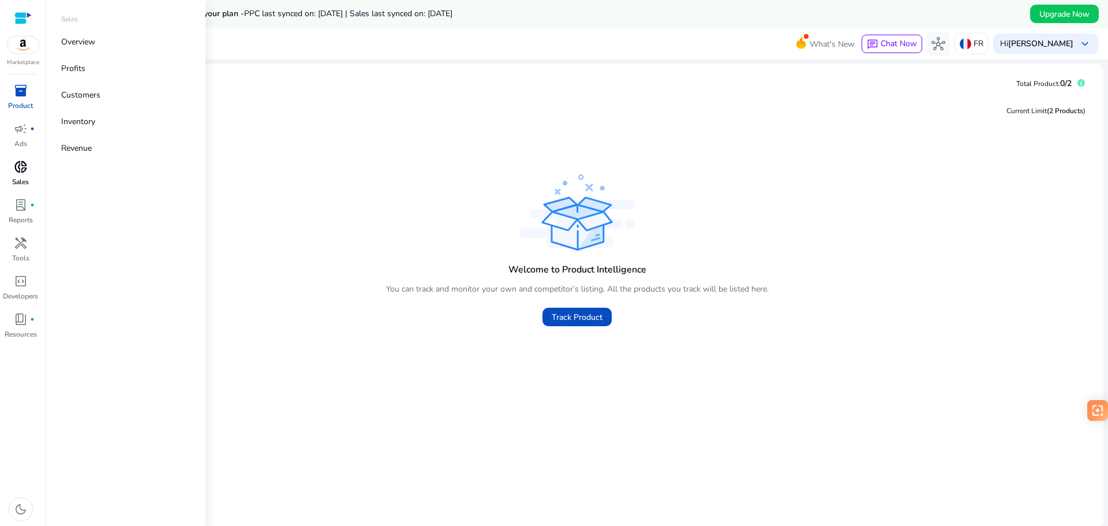
click at [27, 166] on span "donut_small" at bounding box center [21, 167] width 14 height 14
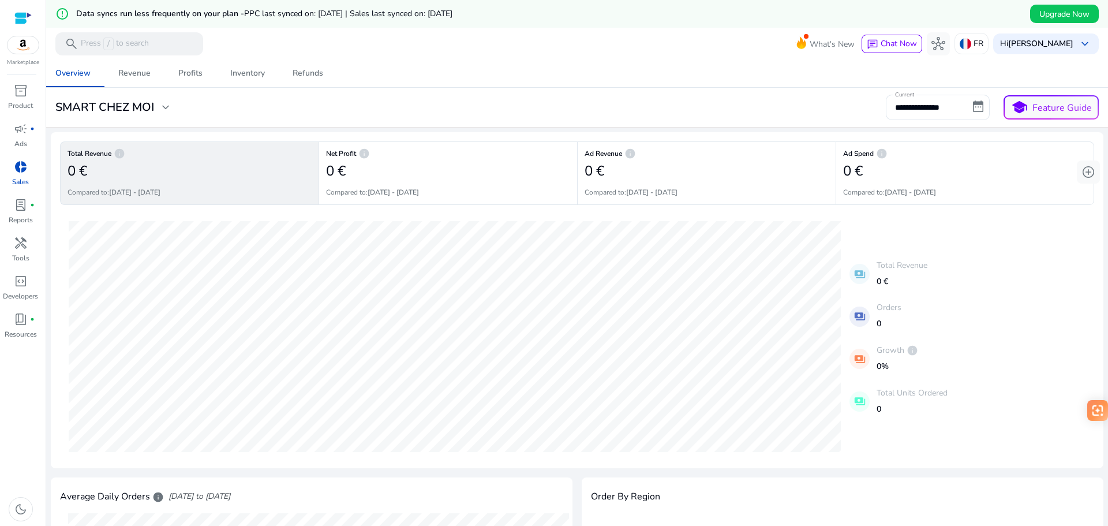
drag, startPoint x: 649, startPoint y: 1, endPoint x: 612, endPoint y: 29, distance: 45.7
click at [612, 29] on mat-toolbar "search Press / to search What's New chat Chat Now hub FR Hi [PERSON_NAME] keybo…" at bounding box center [577, 44] width 1062 height 32
